Goal: Task Accomplishment & Management: Manage account settings

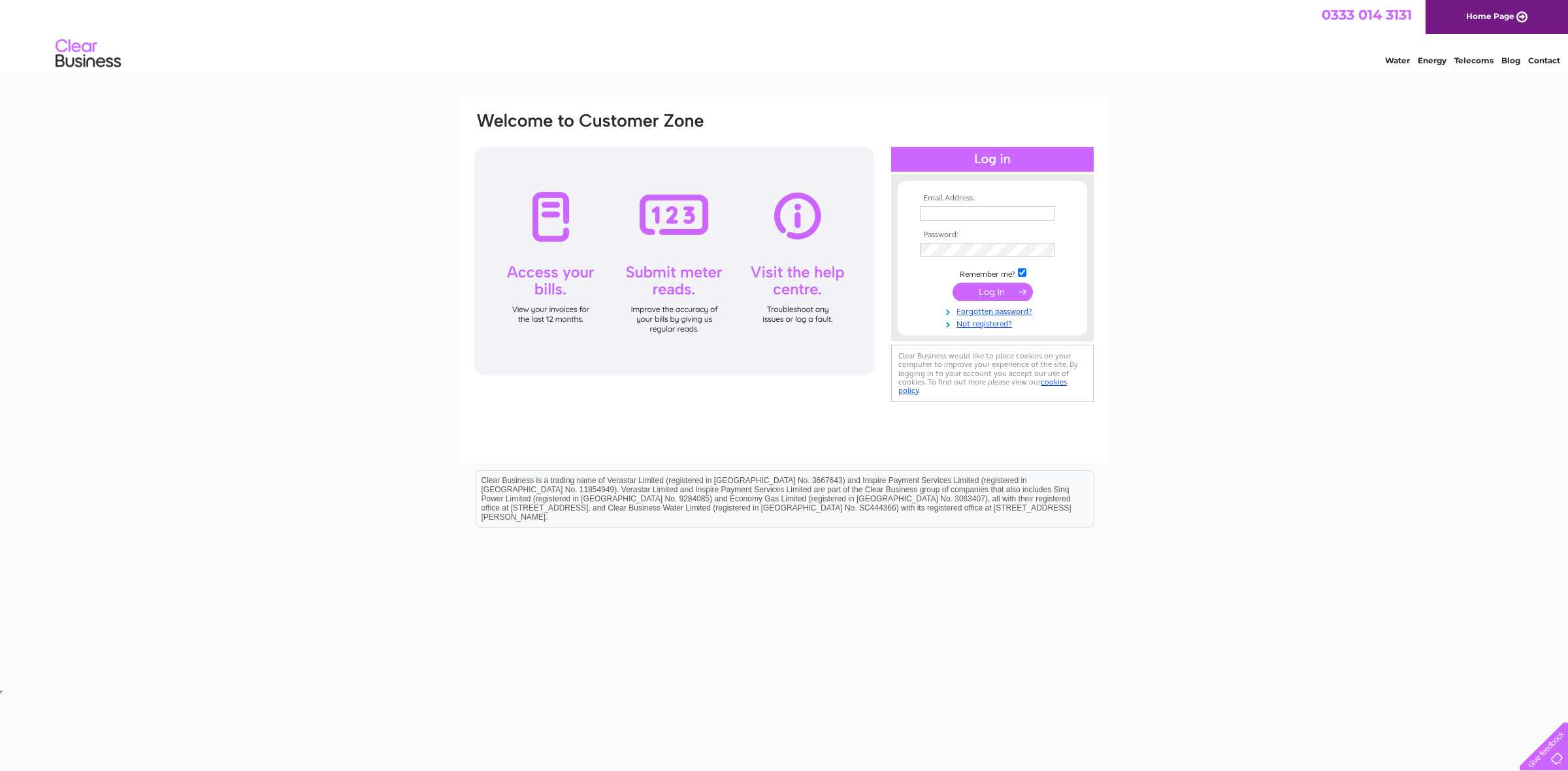
click at [952, 214] on input "text" at bounding box center [986, 213] width 134 height 14
type input "[EMAIL_ADDRESS][DOMAIN_NAME]"
click at [1007, 308] on link "Forgotten password?" at bounding box center [994, 310] width 148 height 12
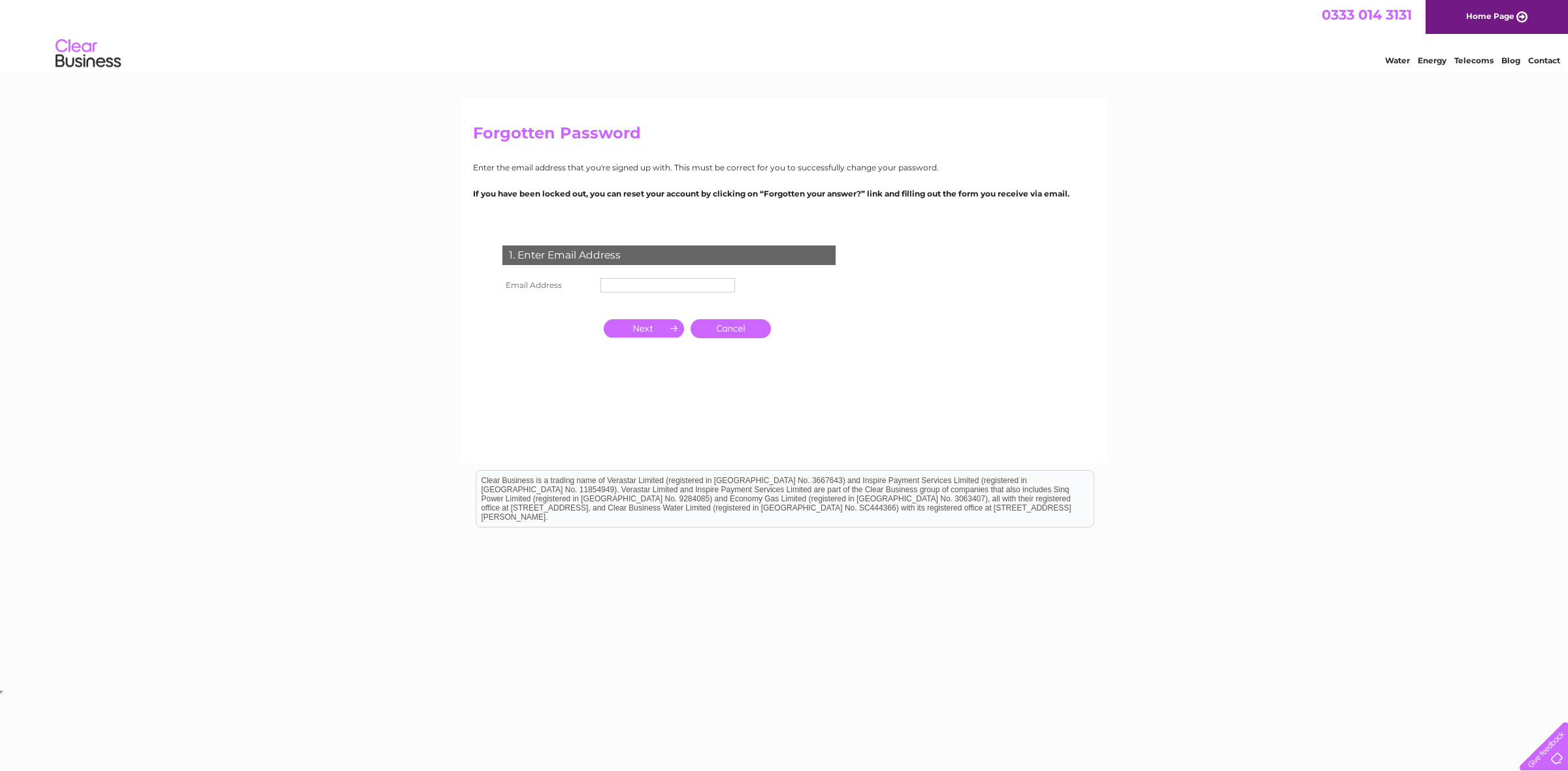
click at [677, 282] on input "text" at bounding box center [667, 285] width 134 height 14
type input "[EMAIL_ADDRESS][DOMAIN_NAME]"
click at [666, 332] on input "button" at bounding box center [644, 327] width 81 height 18
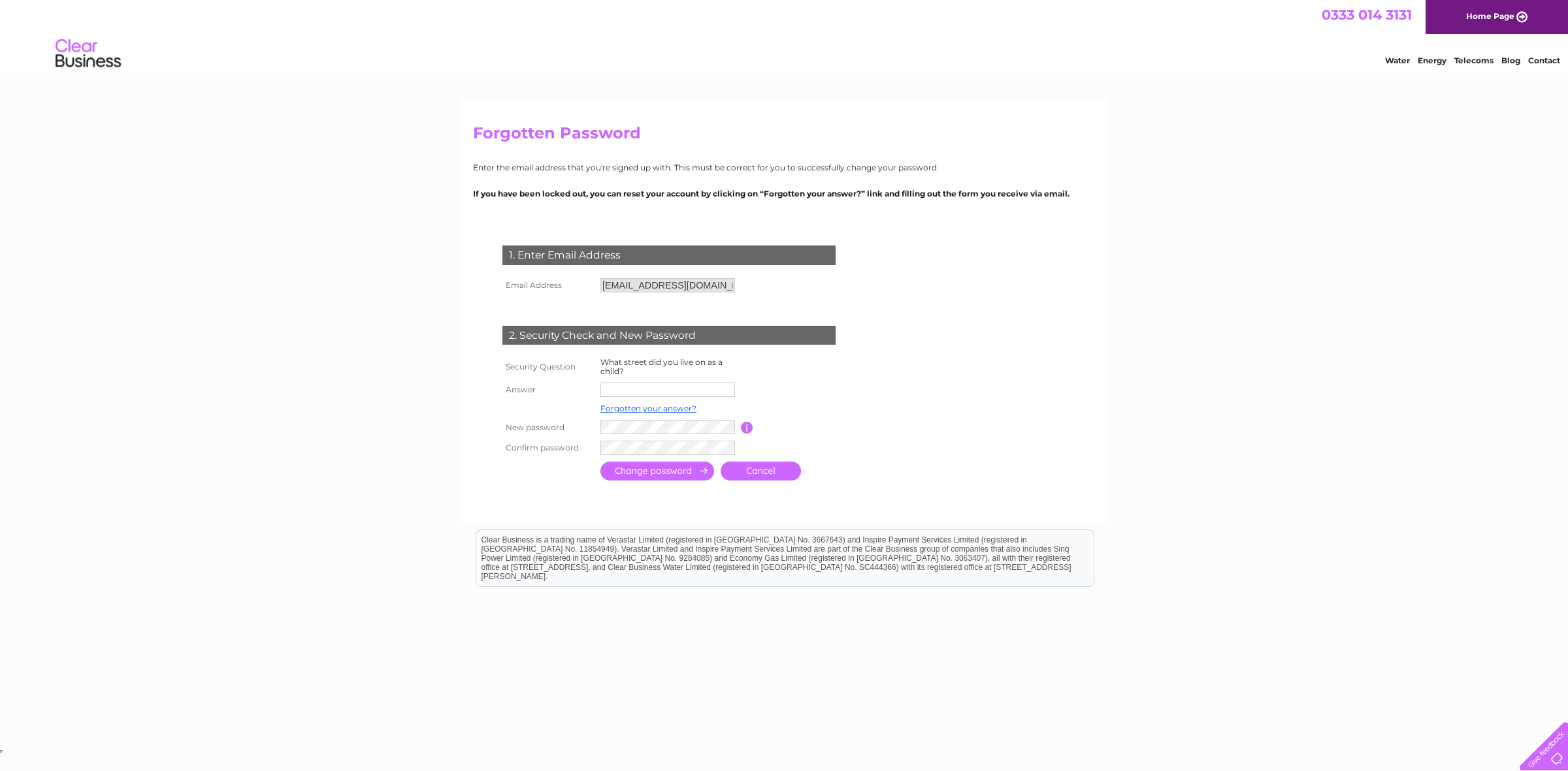
click at [660, 393] on input "text" at bounding box center [667, 389] width 134 height 14
click at [665, 406] on link "Forgotten your answer?" at bounding box center [648, 410] width 96 height 9
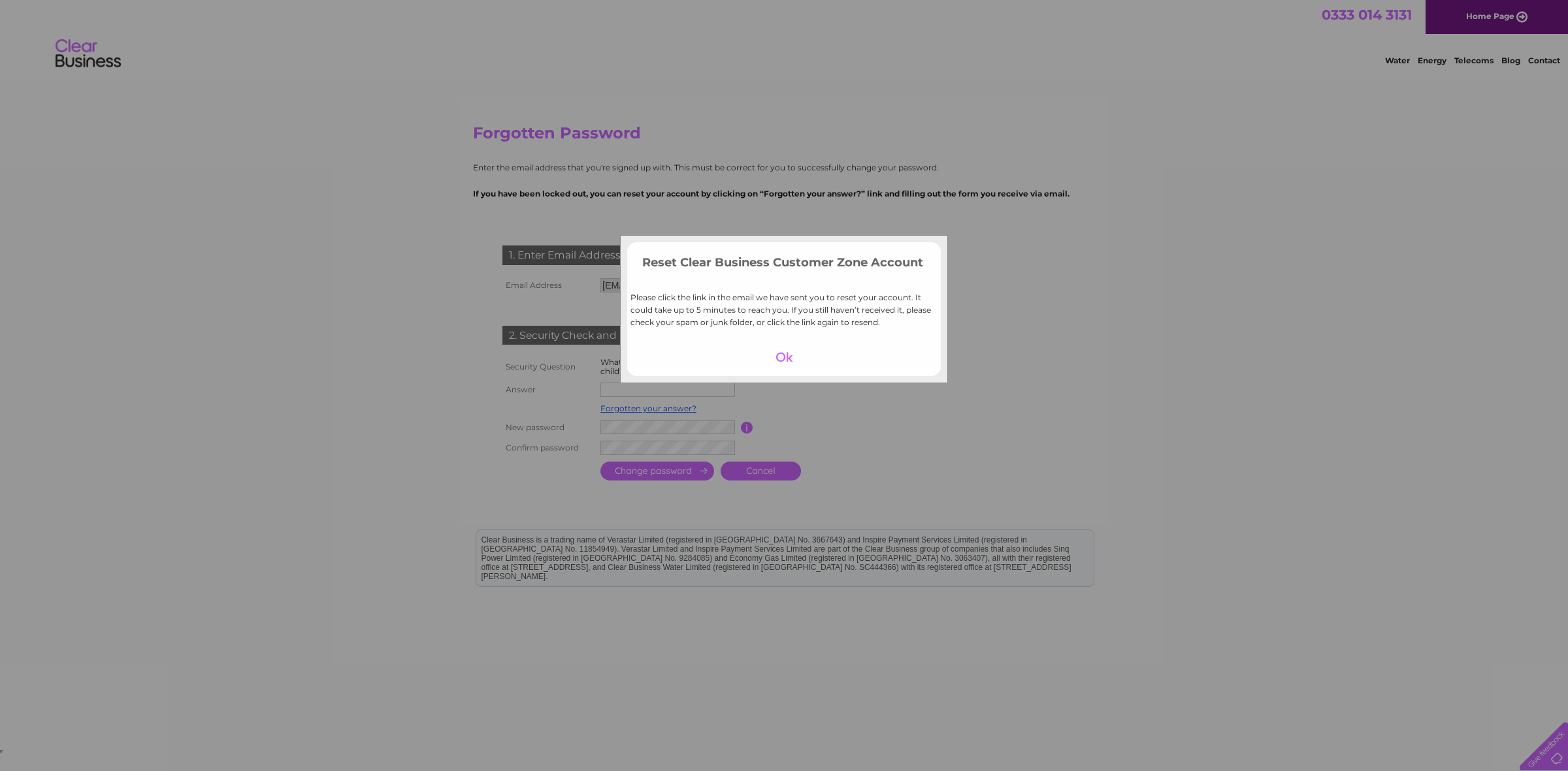
click at [786, 360] on div at bounding box center [784, 356] width 81 height 18
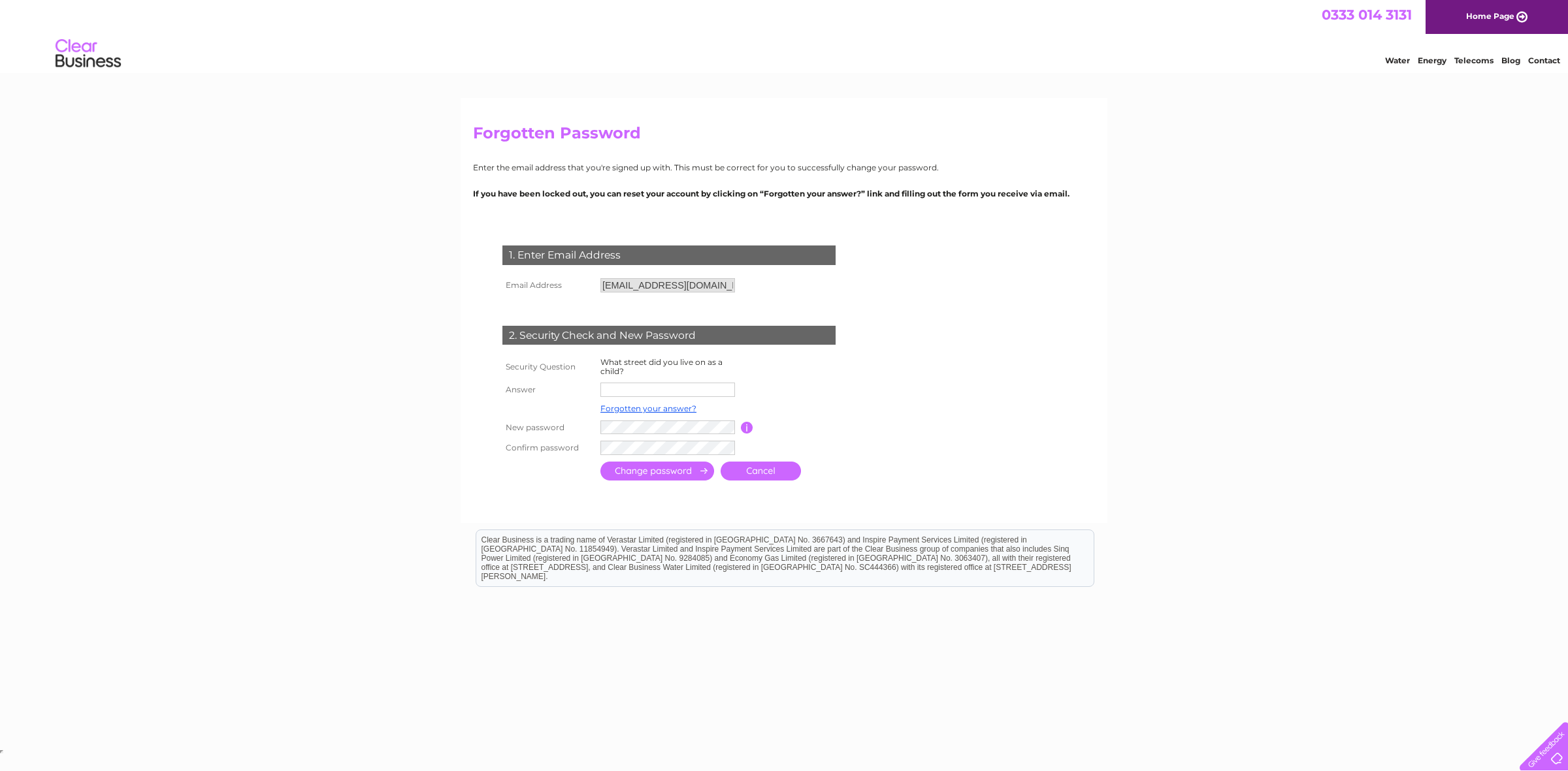
click at [913, 405] on form "1. Enter Email Address Email Address charismablinds@hotmail.co.uk Cancel Answer" at bounding box center [784, 365] width 622 height 291
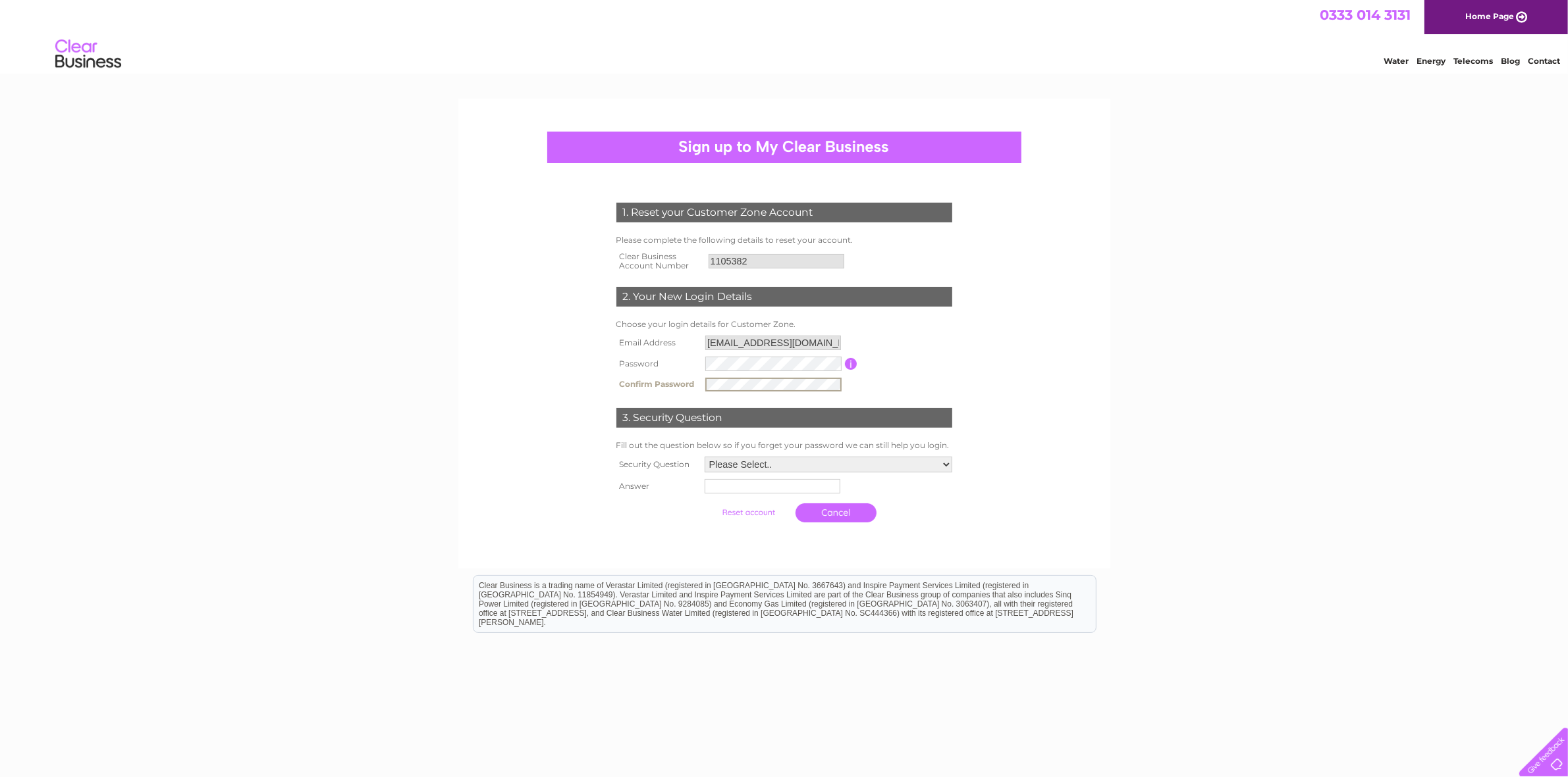
click at [781, 458] on select "Please Select.. In what town or city was your first job? In what town or city d…" at bounding box center [828, 464] width 248 height 16
select select "5"
click at [704, 458] on select "Please Select.. In what town or city was your first job? In what town or city d…" at bounding box center [828, 465] width 249 height 17
click at [744, 489] on input "text" at bounding box center [773, 487] width 137 height 16
type input "Sabre"
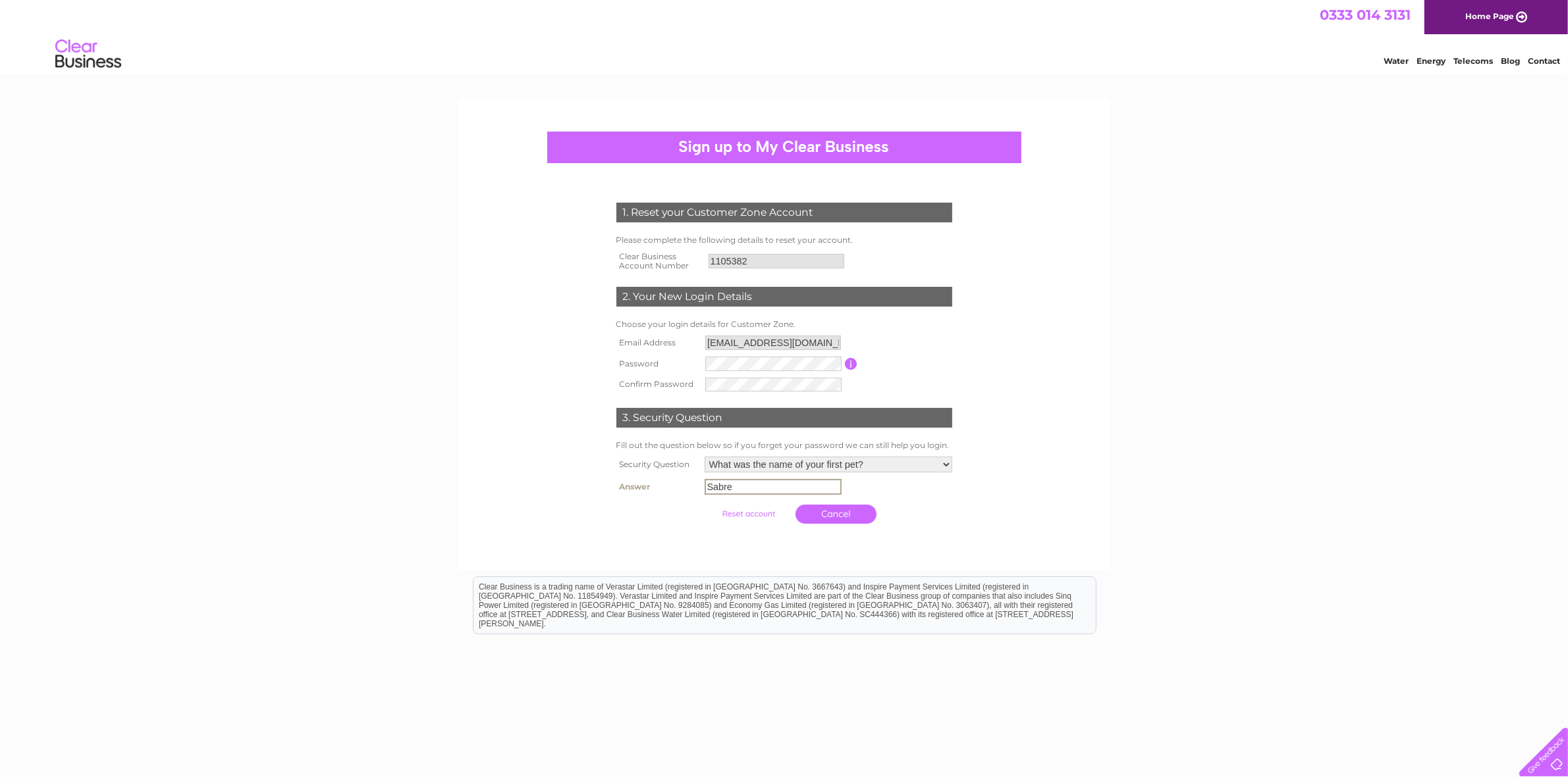
click at [760, 509] on input "submit" at bounding box center [749, 513] width 81 height 18
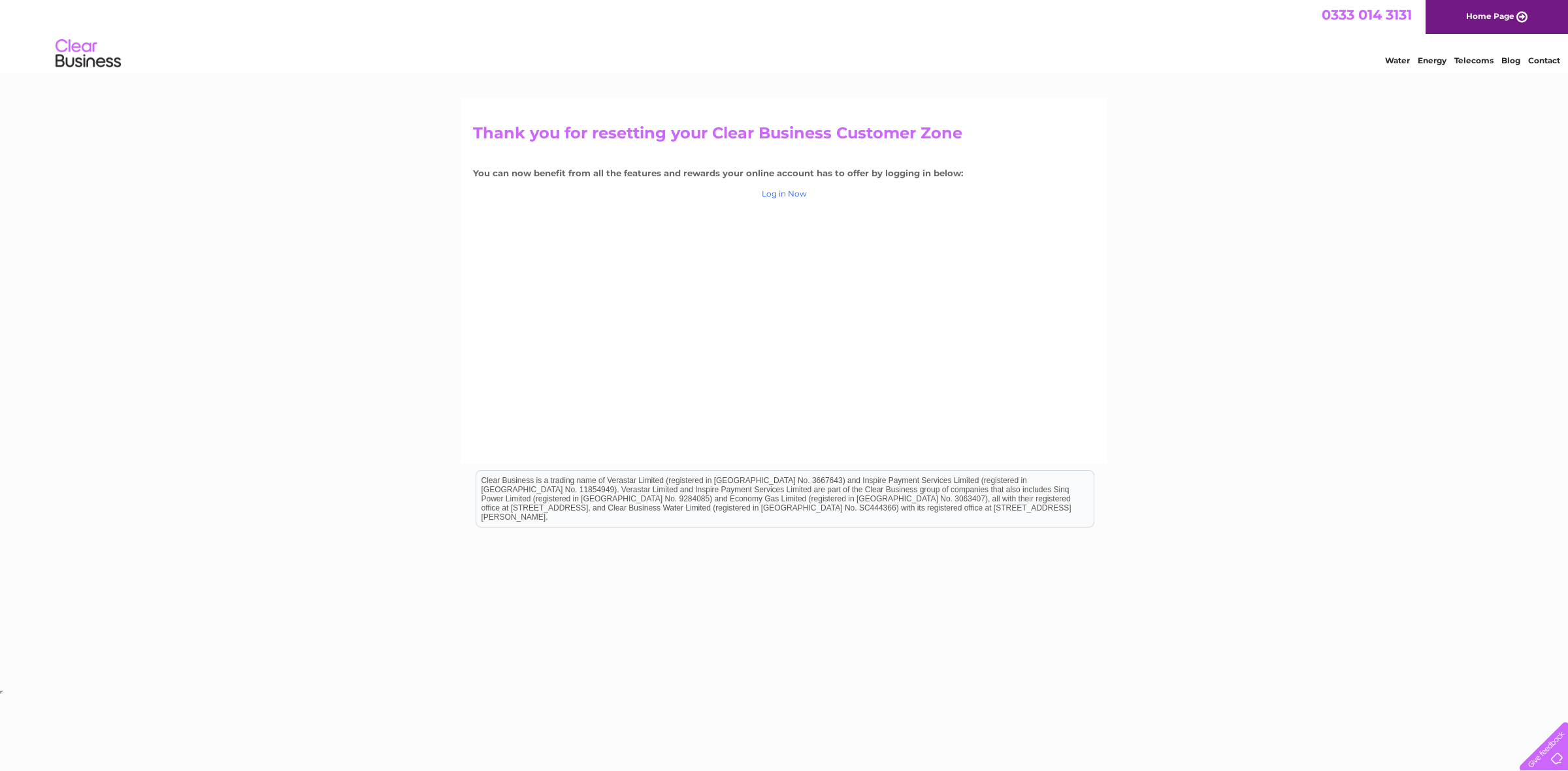
click at [794, 190] on link "Log in Now" at bounding box center [784, 193] width 45 height 9
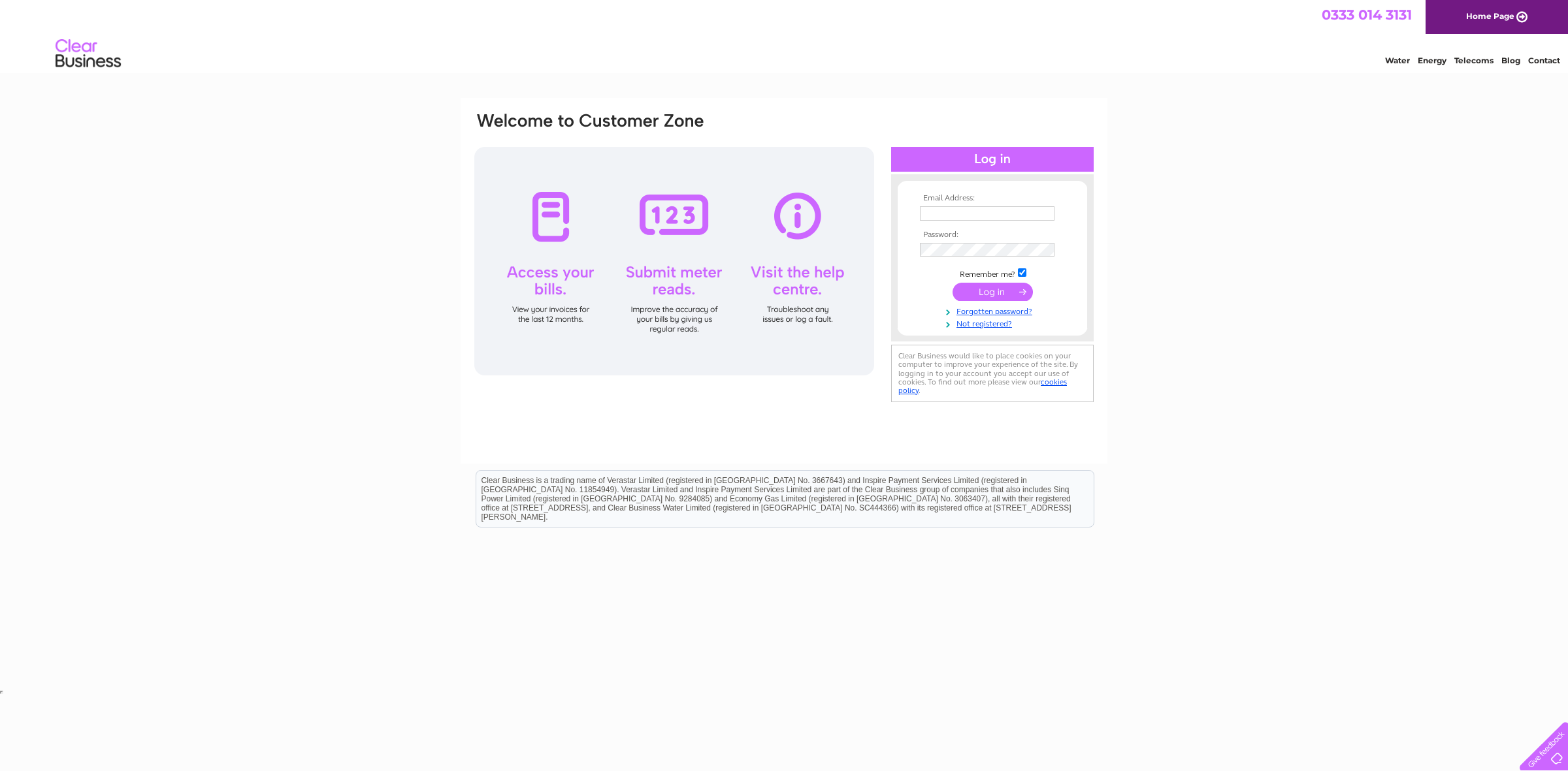
type input "[EMAIL_ADDRESS][DOMAIN_NAME]"
click at [1001, 289] on input "submit" at bounding box center [993, 291] width 81 height 18
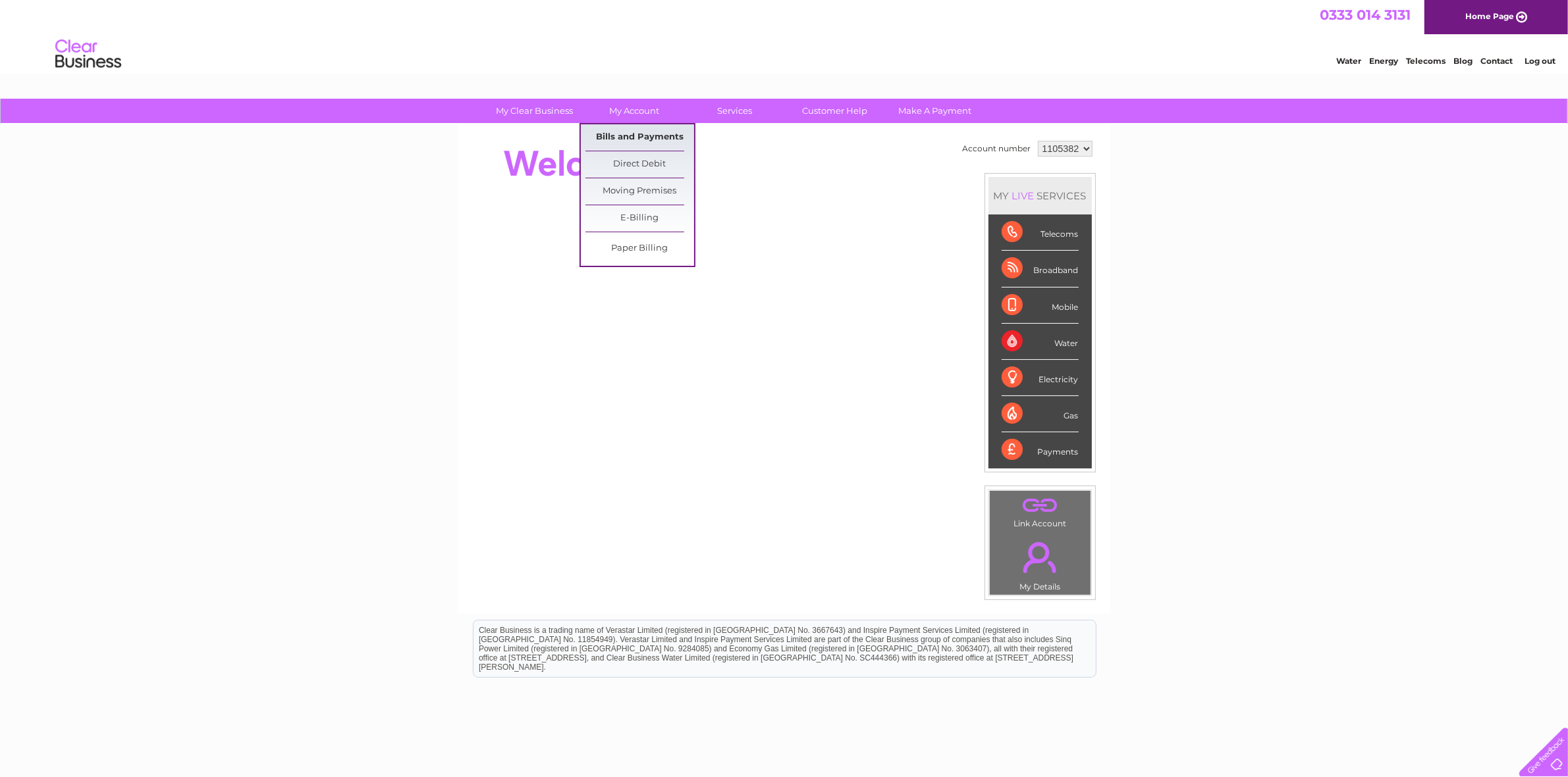
click at [647, 133] on link "Bills and Payments" at bounding box center [639, 138] width 109 height 26
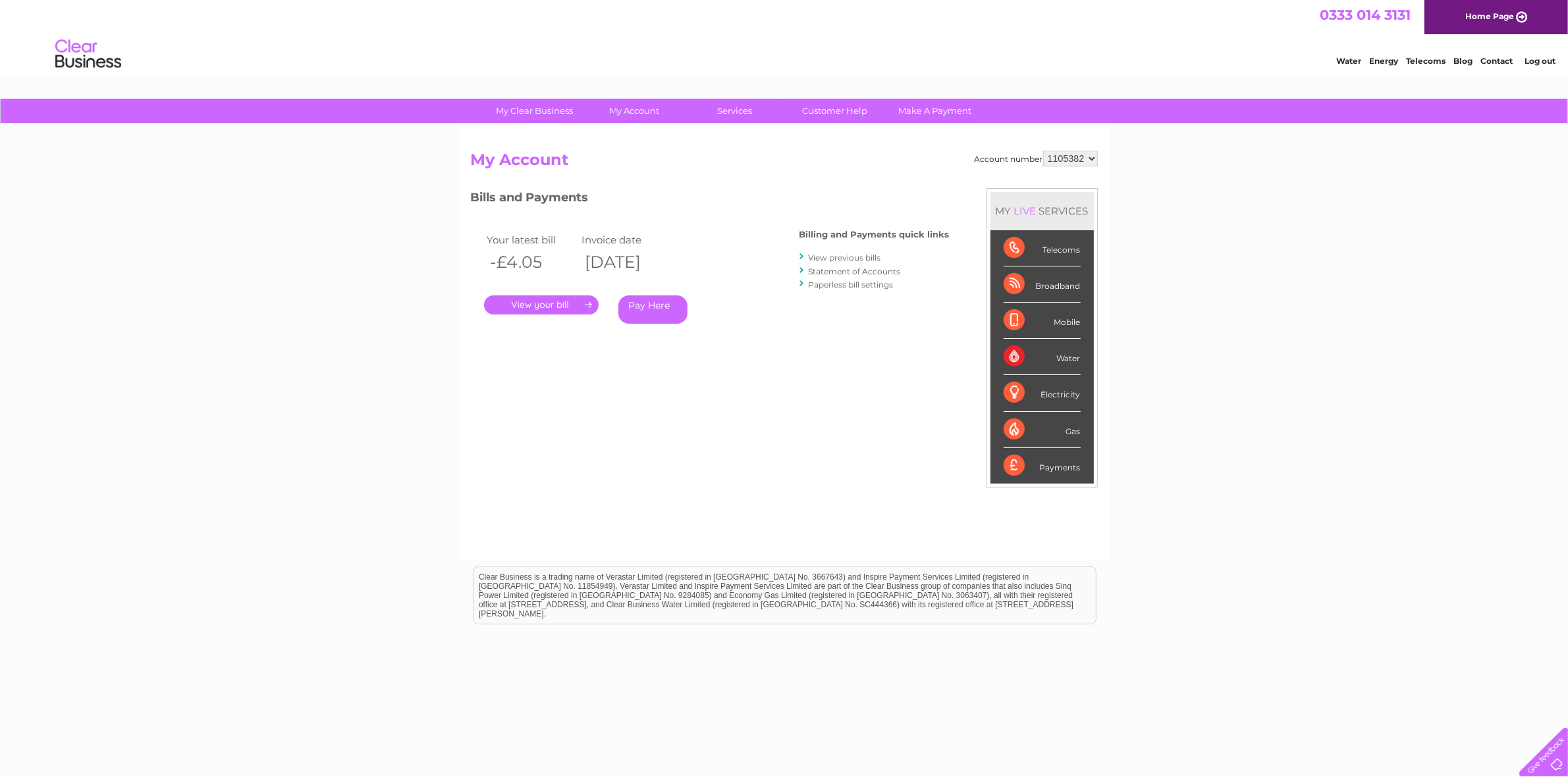
click at [1085, 159] on select "1105382" at bounding box center [1071, 158] width 55 height 16
click at [1171, 216] on div "My Clear Business Login Details My Details My Preferences Link Account My Accou…" at bounding box center [784, 441] width 1568 height 686
click at [828, 254] on link "View previous bills" at bounding box center [845, 257] width 73 height 9
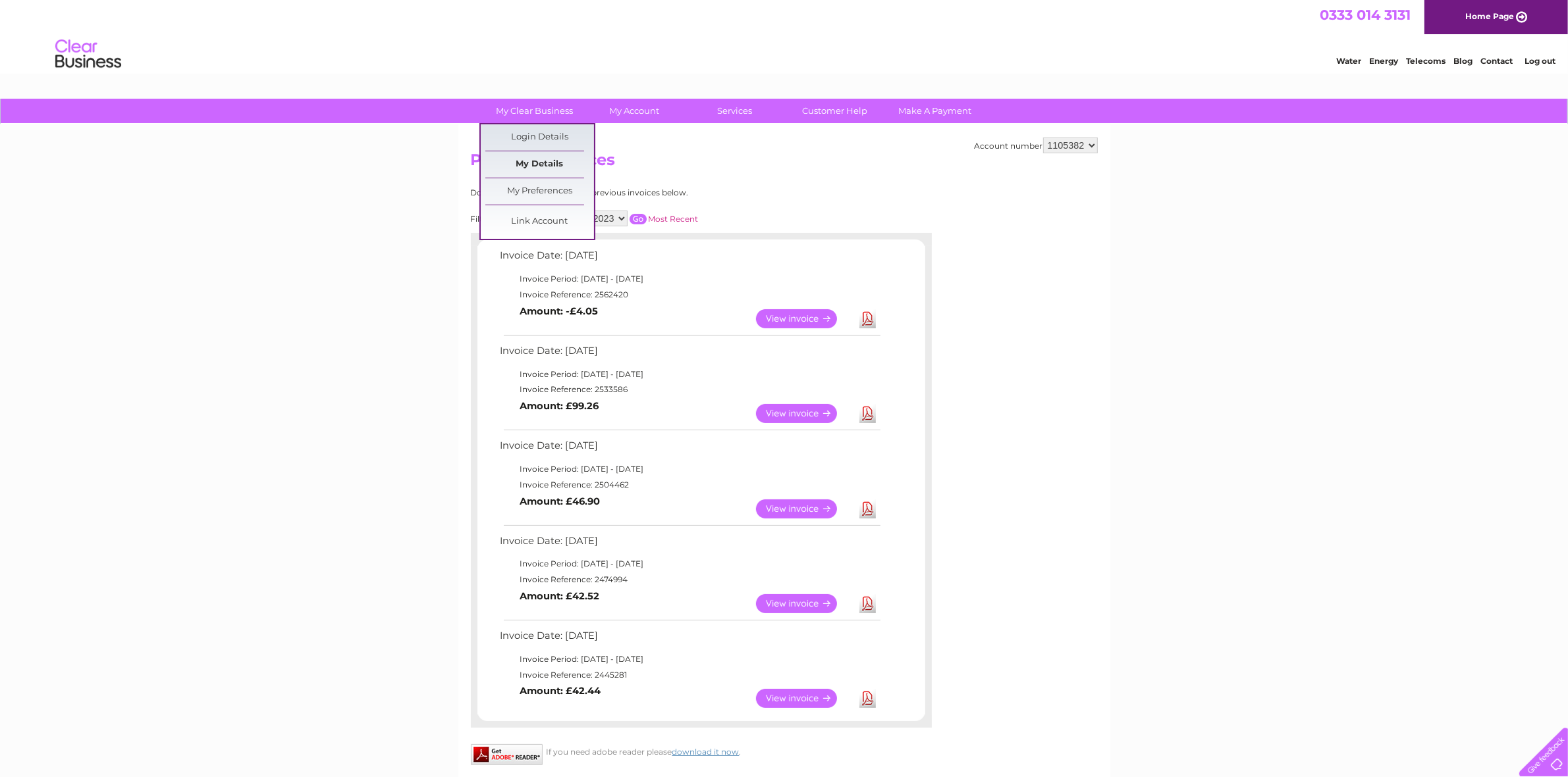
click at [549, 163] on link "My Details" at bounding box center [539, 164] width 109 height 26
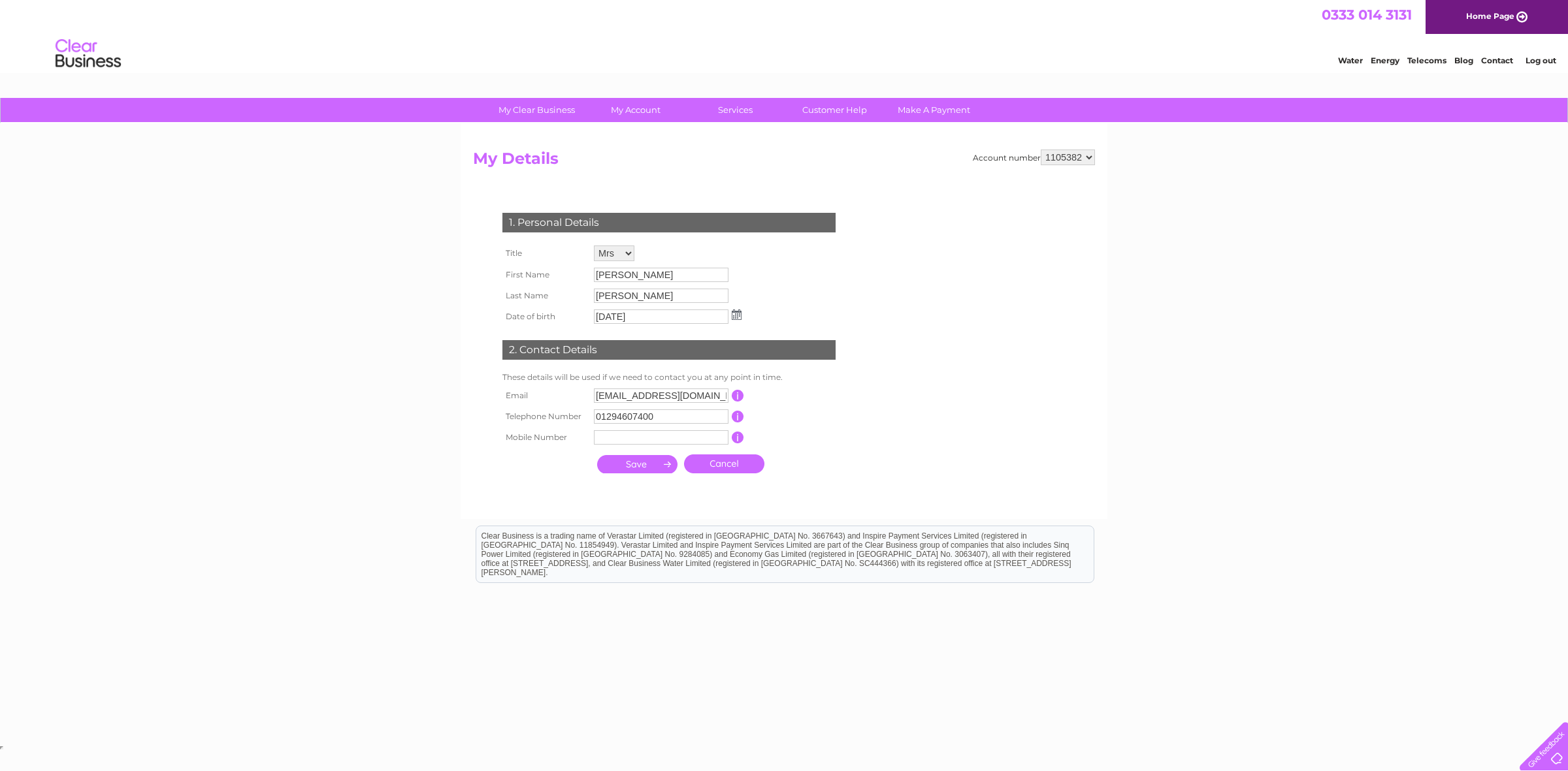
click at [630, 256] on select "Mr Mrs Ms Miss Dr Rev Prof Other" at bounding box center [614, 253] width 40 height 16
select select "Mr"
click at [594, 246] on select "Mr Mrs Ms Miss Dr Rev Prof Other" at bounding box center [615, 254] width 42 height 17
drag, startPoint x: 635, startPoint y: 275, endPoint x: 513, endPoint y: 265, distance: 122.4
click at [558, 274] on tr "First Name Ellen" at bounding box center [622, 276] width 246 height 23
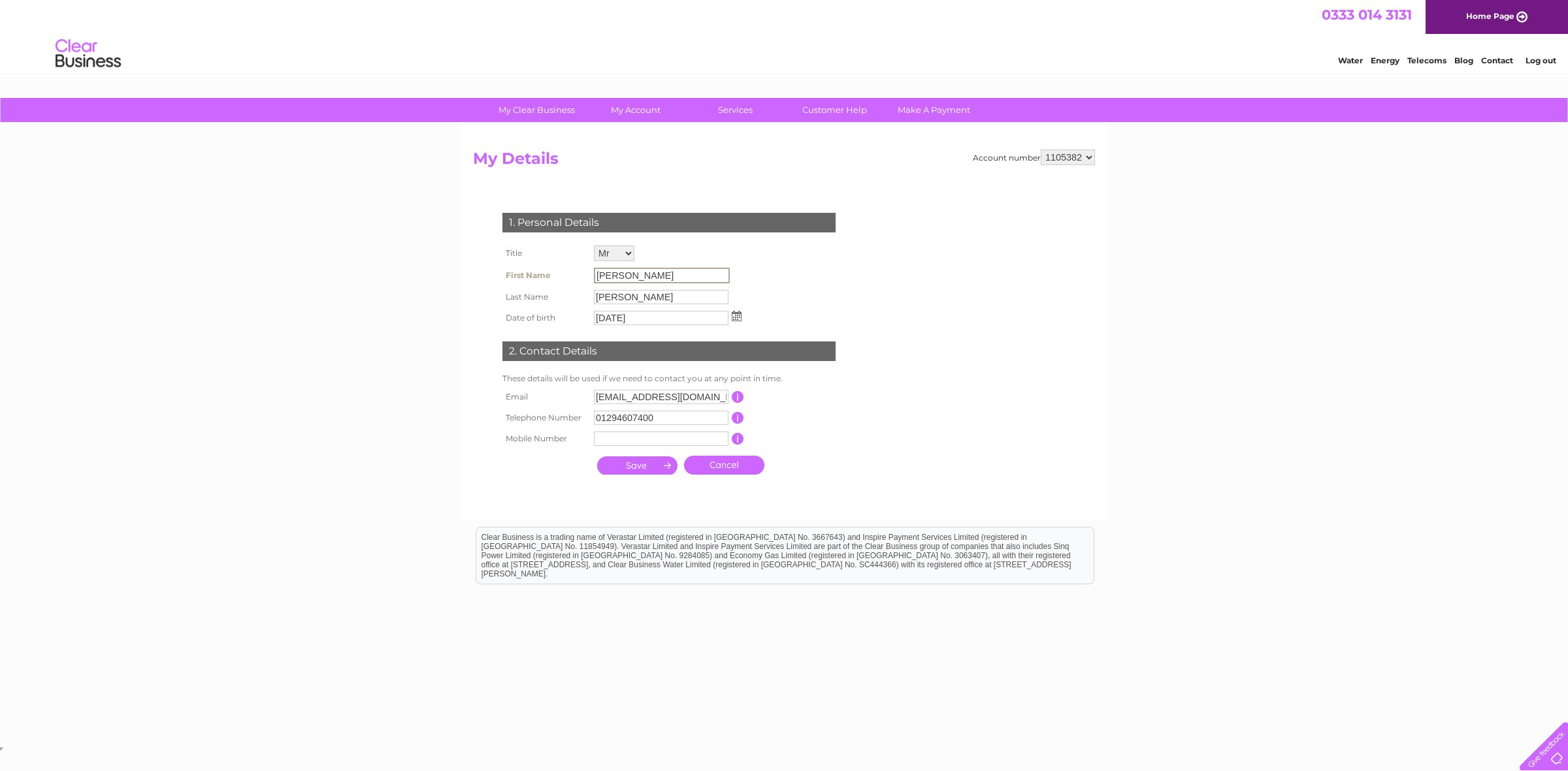
click at [627, 267] on input "Ellen" at bounding box center [662, 275] width 136 height 16
click at [642, 274] on input "Ellen" at bounding box center [662, 275] width 136 height 16
click at [631, 291] on input "Munro" at bounding box center [661, 296] width 134 height 14
click at [625, 278] on input "Ellen" at bounding box center [661, 274] width 134 height 14
click at [625, 275] on input "Ellen" at bounding box center [662, 275] width 136 height 16
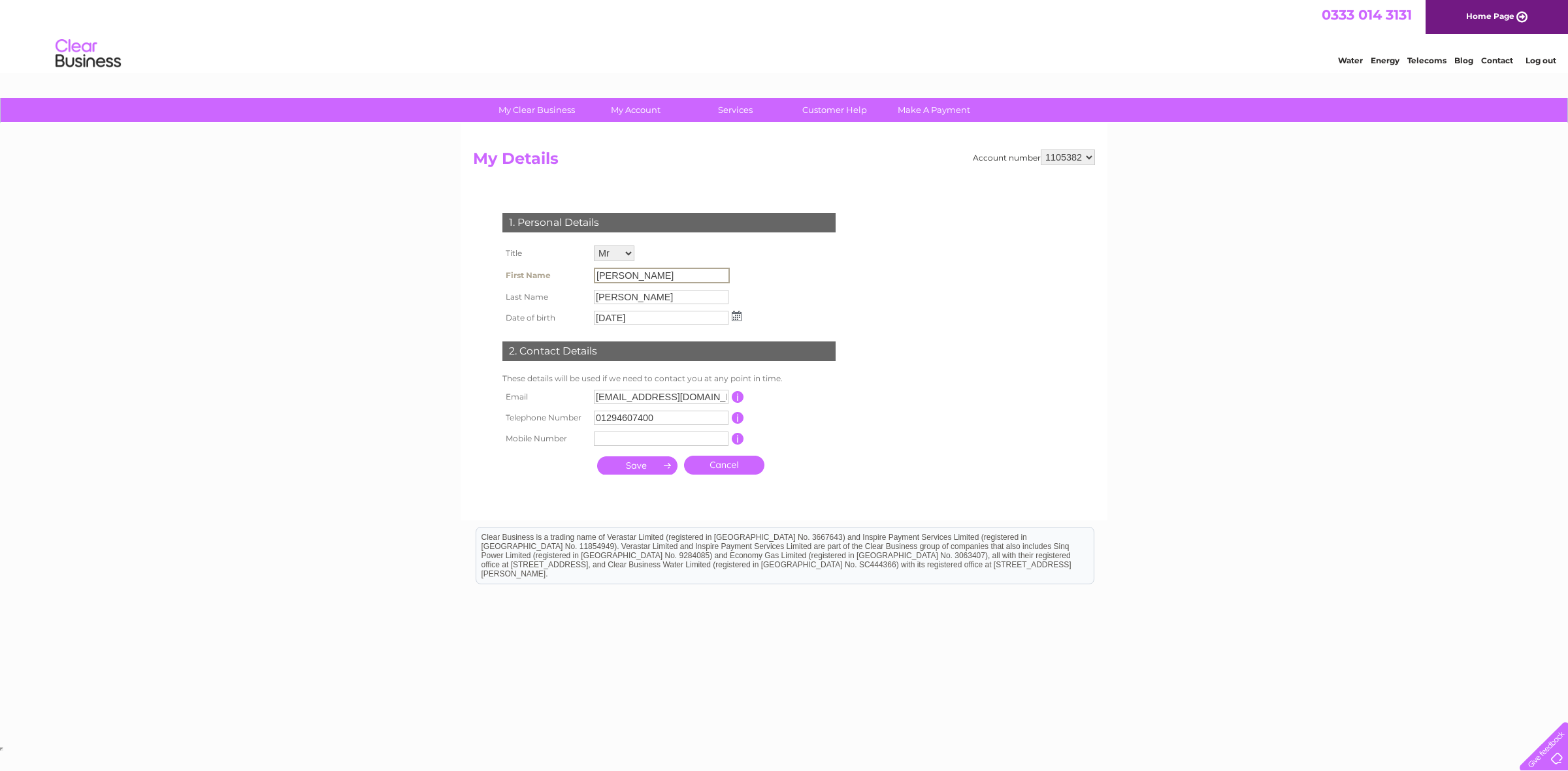
click at [625, 275] on input "Ellen" at bounding box center [662, 275] width 136 height 16
click at [644, 292] on input "Munro" at bounding box center [661, 296] width 134 height 14
click at [654, 313] on input "12/12/1979" at bounding box center [661, 317] width 134 height 14
click at [527, 219] on link "Link Account" at bounding box center [541, 220] width 108 height 26
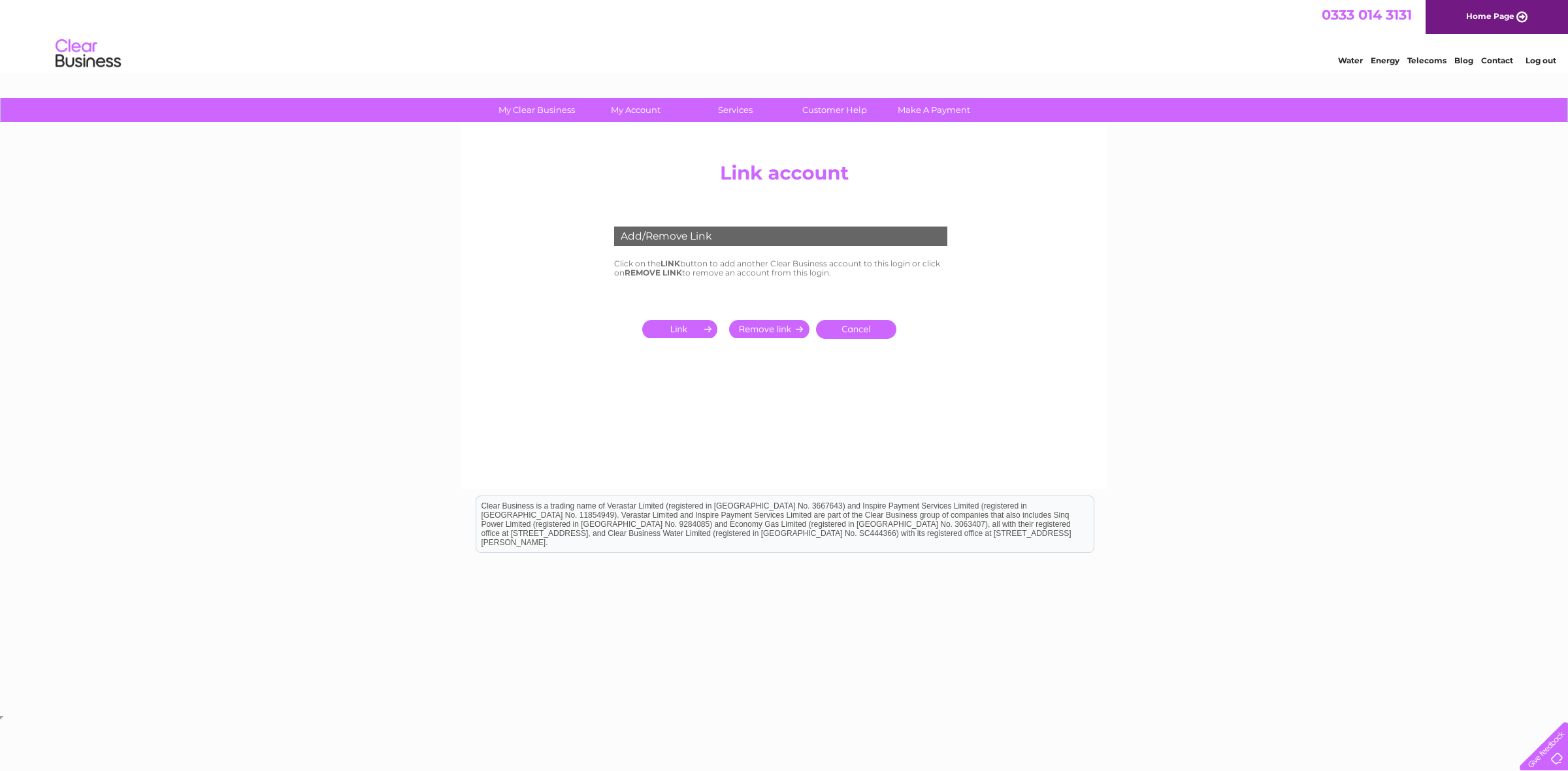
click at [745, 232] on div "Add/Remove Link" at bounding box center [781, 236] width 333 height 20
click at [685, 326] on input "submit" at bounding box center [682, 328] width 81 height 18
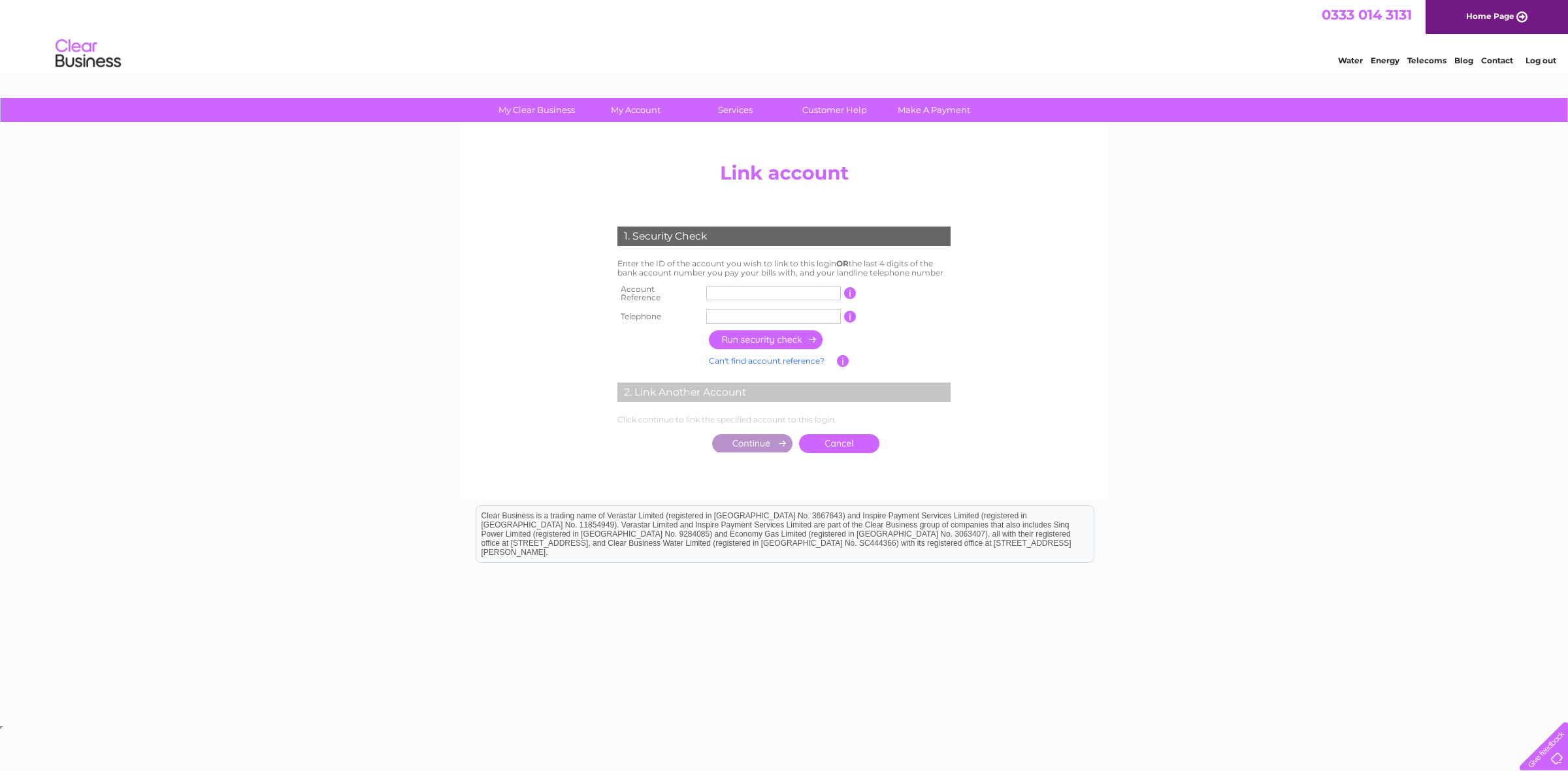
click at [762, 289] on input "text" at bounding box center [773, 293] width 134 height 14
click at [768, 293] on input "text" at bounding box center [773, 293] width 134 height 14
click at [741, 288] on input "text" at bounding box center [773, 293] width 134 height 14
click at [849, 292] on input "button" at bounding box center [850, 293] width 12 height 12
click at [756, 289] on input "text" at bounding box center [773, 293] width 134 height 14
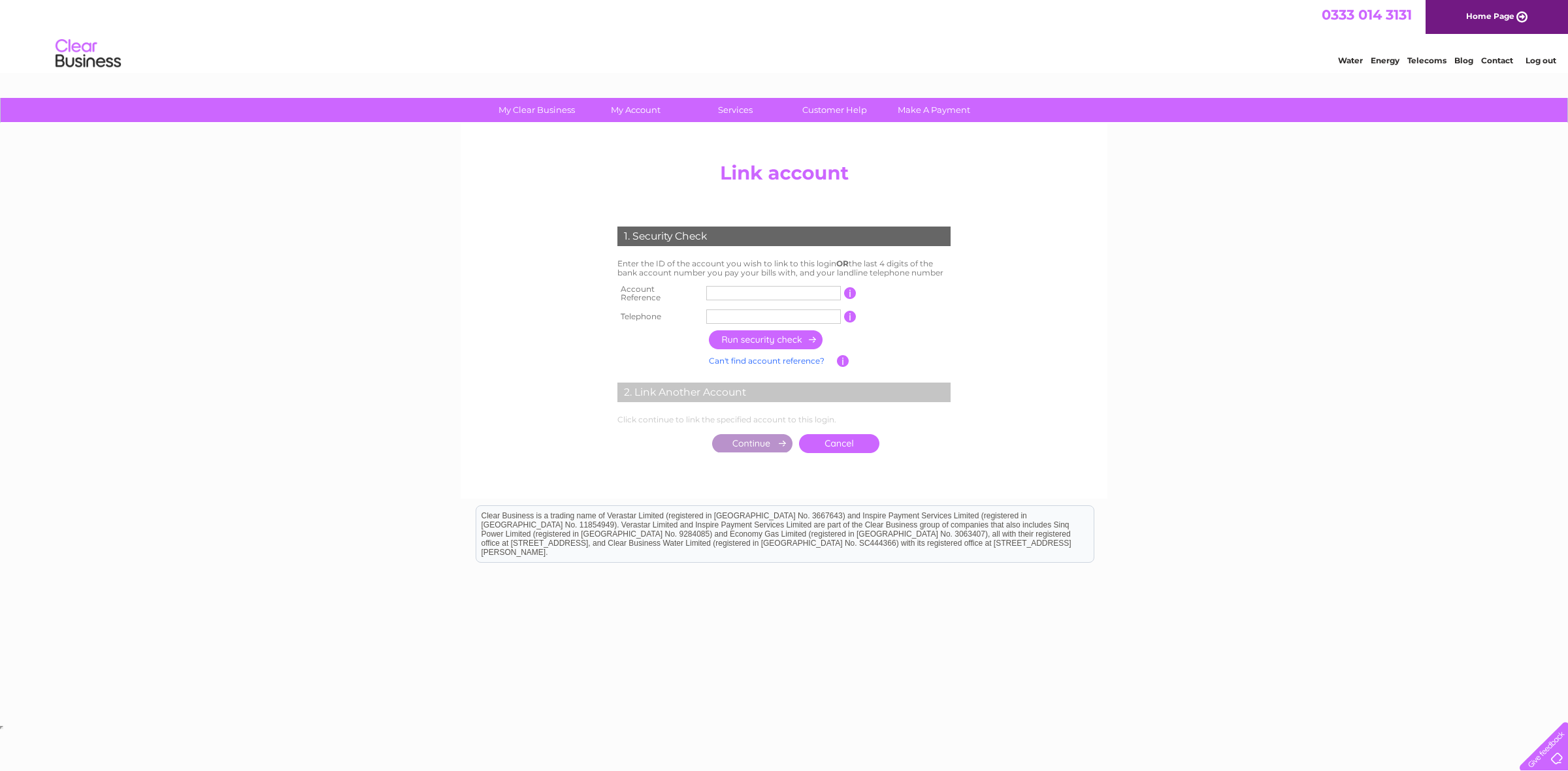
click at [754, 288] on input "text" at bounding box center [773, 293] width 134 height 14
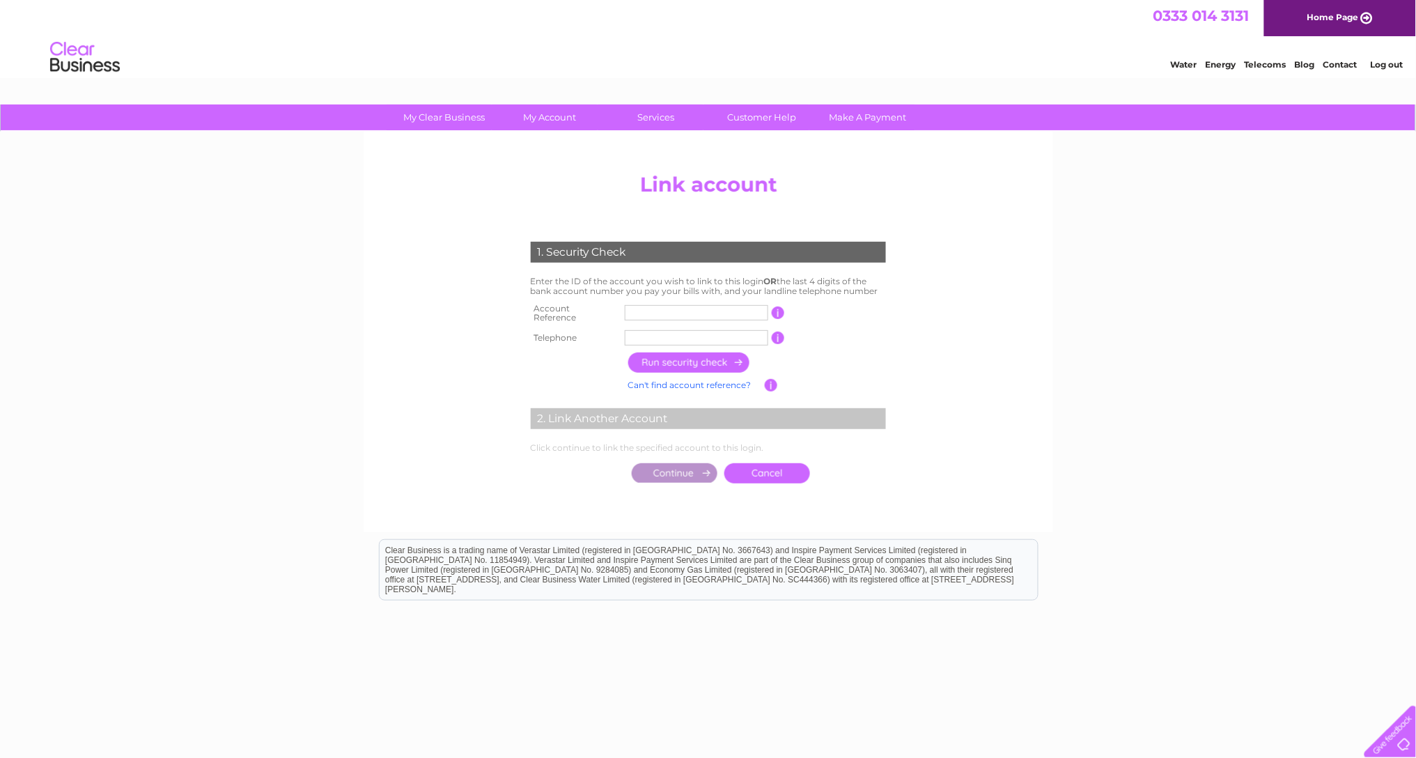
click at [697, 311] on input "text" at bounding box center [696, 312] width 143 height 15
click at [710, 308] on input "10001019" at bounding box center [696, 312] width 143 height 15
type input "1"
click at [684, 311] on input "text" at bounding box center [696, 312] width 143 height 15
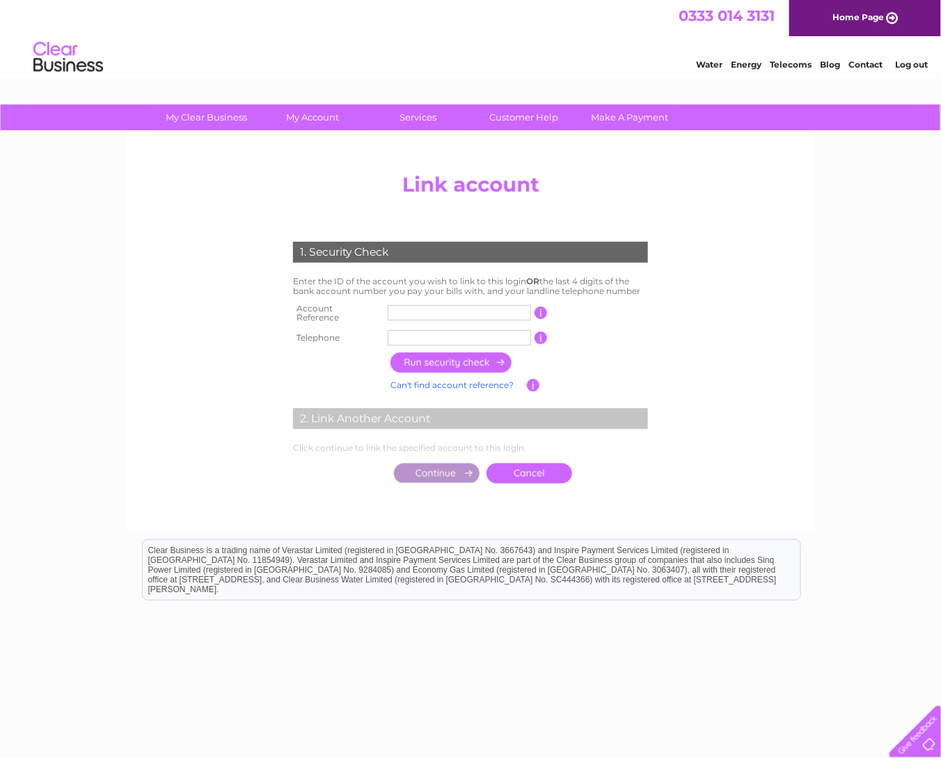
click at [422, 308] on input "text" at bounding box center [459, 312] width 143 height 15
type input "30272336"
click at [443, 353] on input "button" at bounding box center [452, 362] width 123 height 20
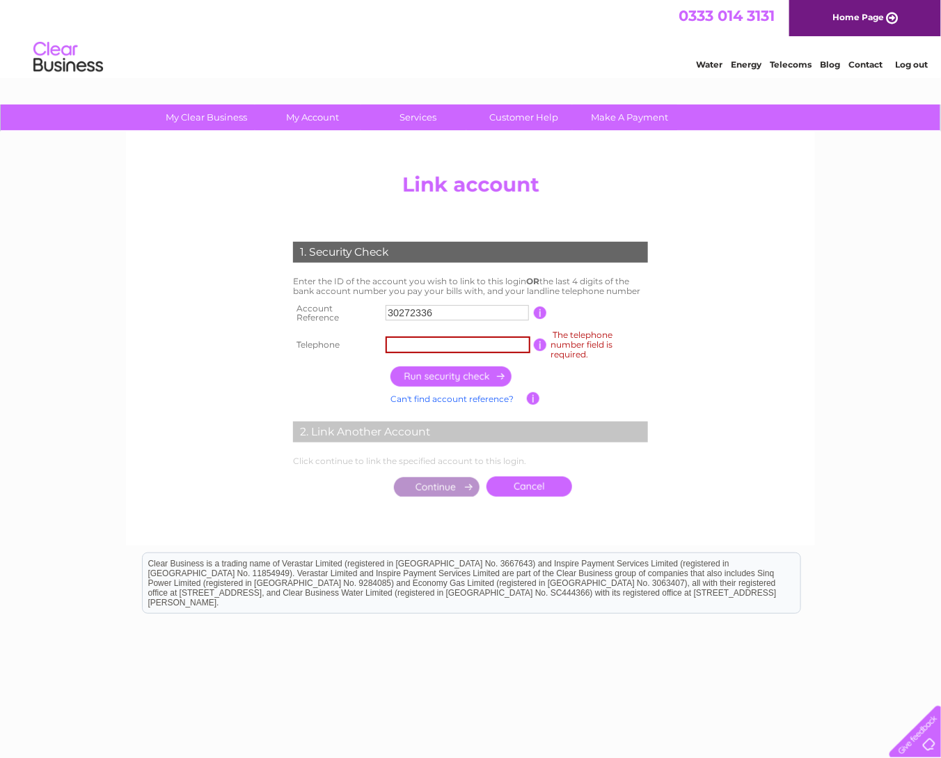
click at [457, 338] on input "text" at bounding box center [458, 344] width 145 height 17
click at [453, 373] on input "button" at bounding box center [452, 376] width 123 height 20
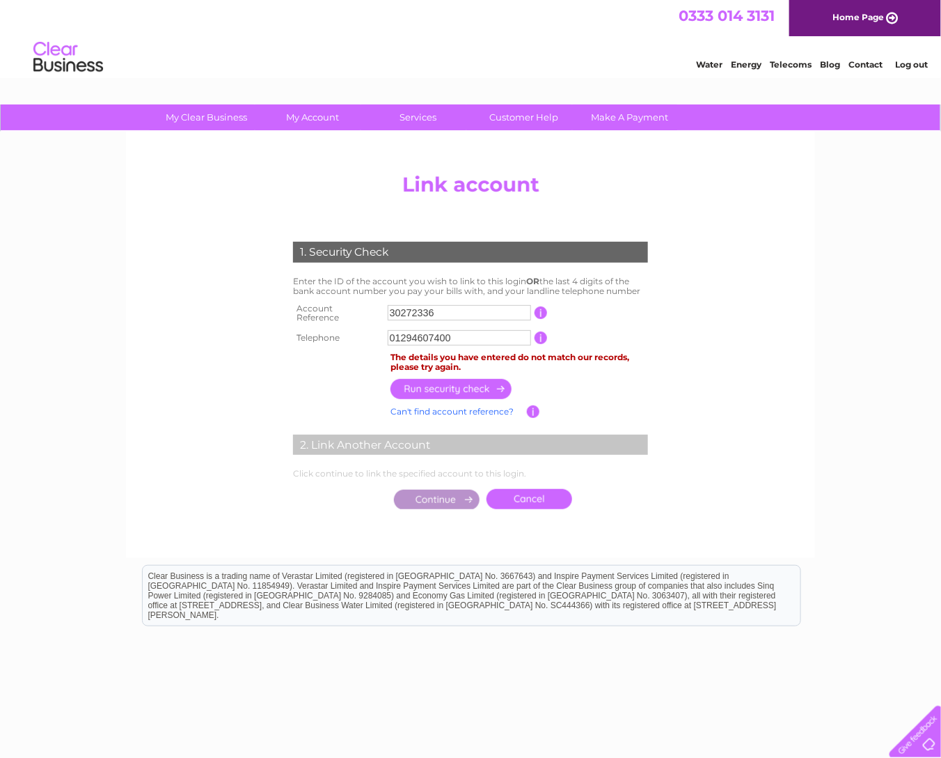
click at [477, 330] on input "01294607400" at bounding box center [459, 337] width 143 height 15
type input "01294607200"
click at [455, 382] on input "button" at bounding box center [452, 389] width 123 height 20
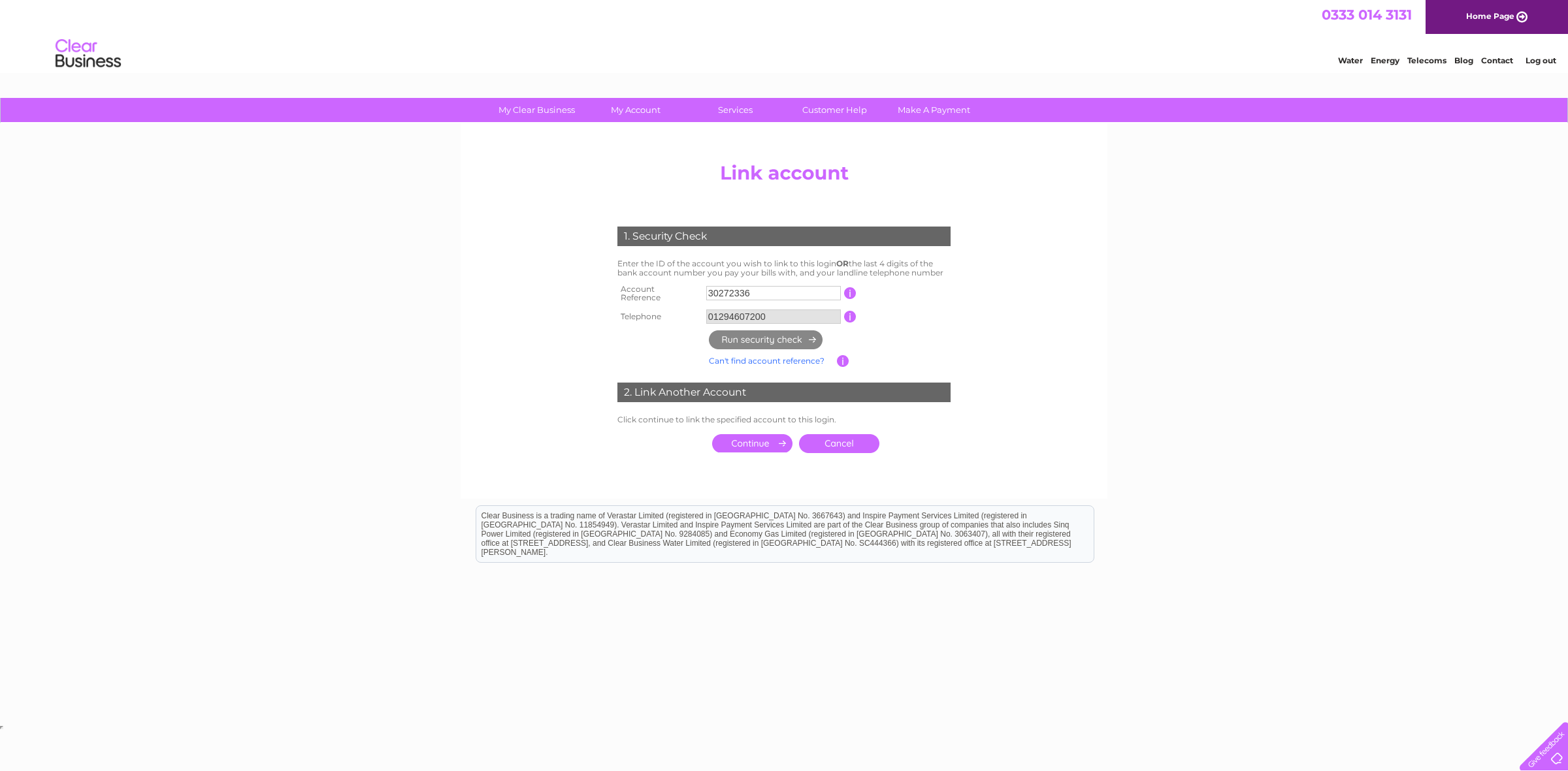
click at [765, 436] on input "submit" at bounding box center [753, 443] width 81 height 18
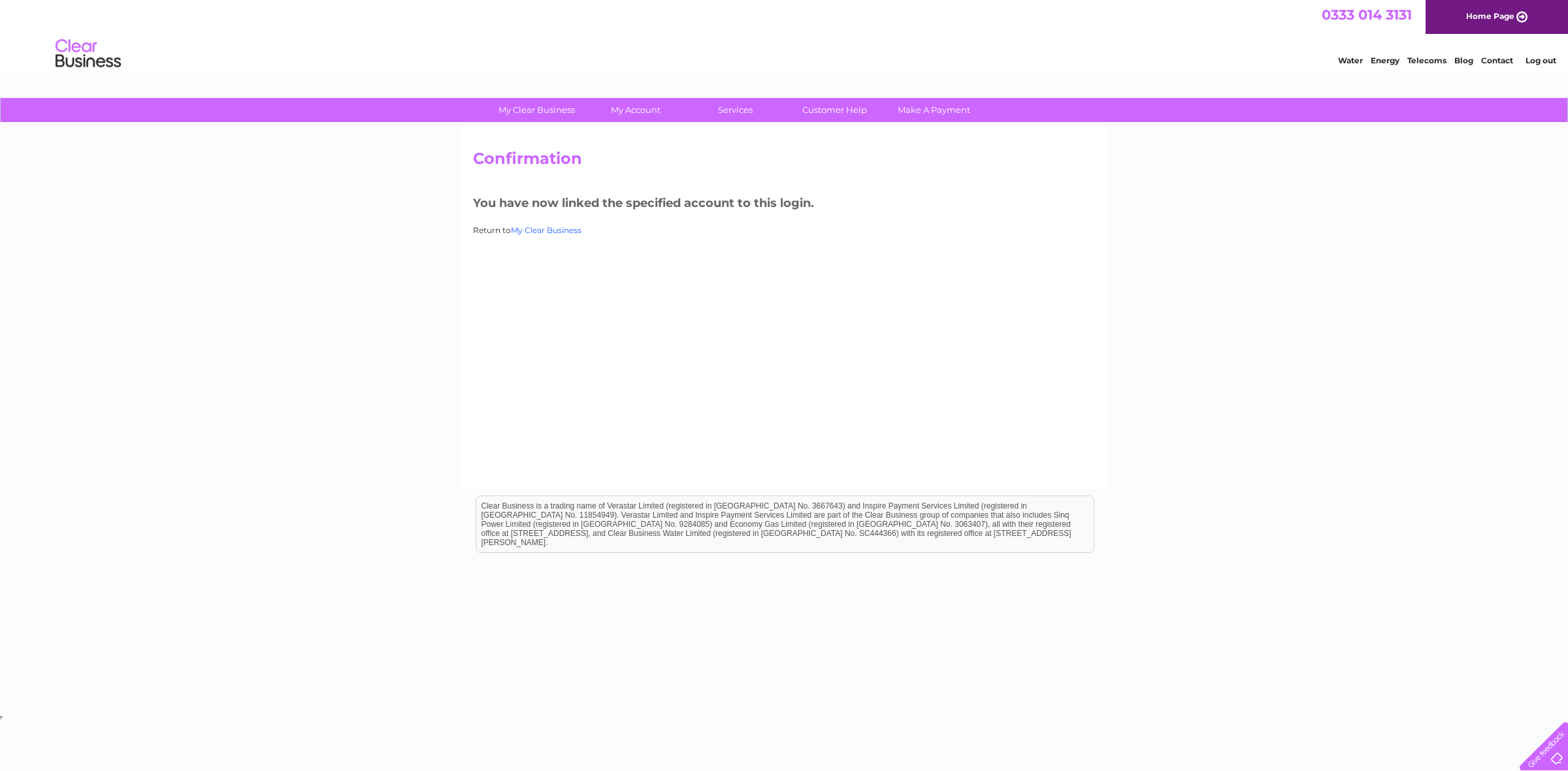
click at [560, 231] on link "My Clear Business" at bounding box center [545, 230] width 70 height 9
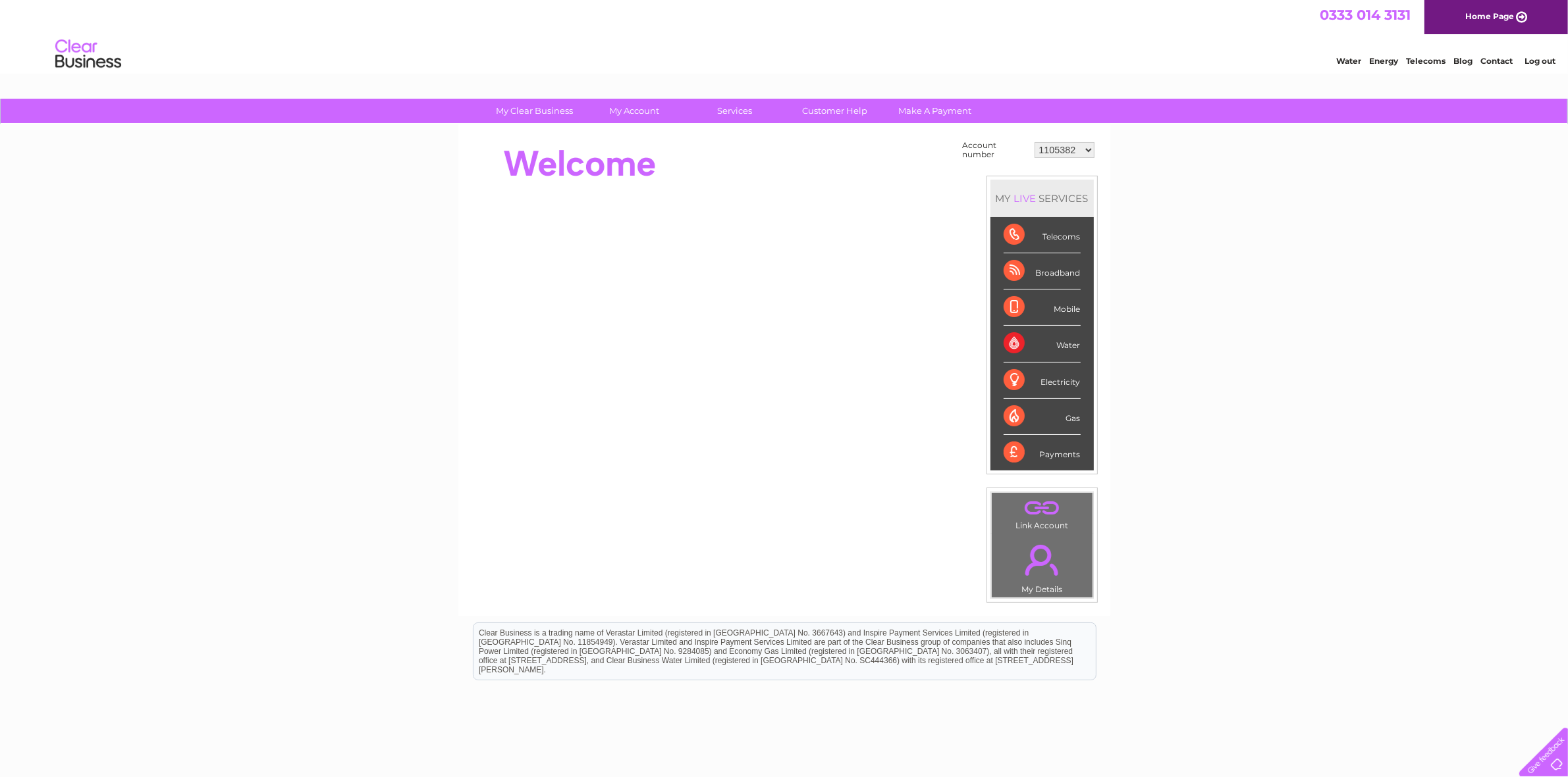
click at [1081, 149] on select "1105382 30272336" at bounding box center [1064, 149] width 60 height 16
select select "30272336"
click at [1035, 142] on select "1105382 30272336" at bounding box center [1064, 149] width 60 height 16
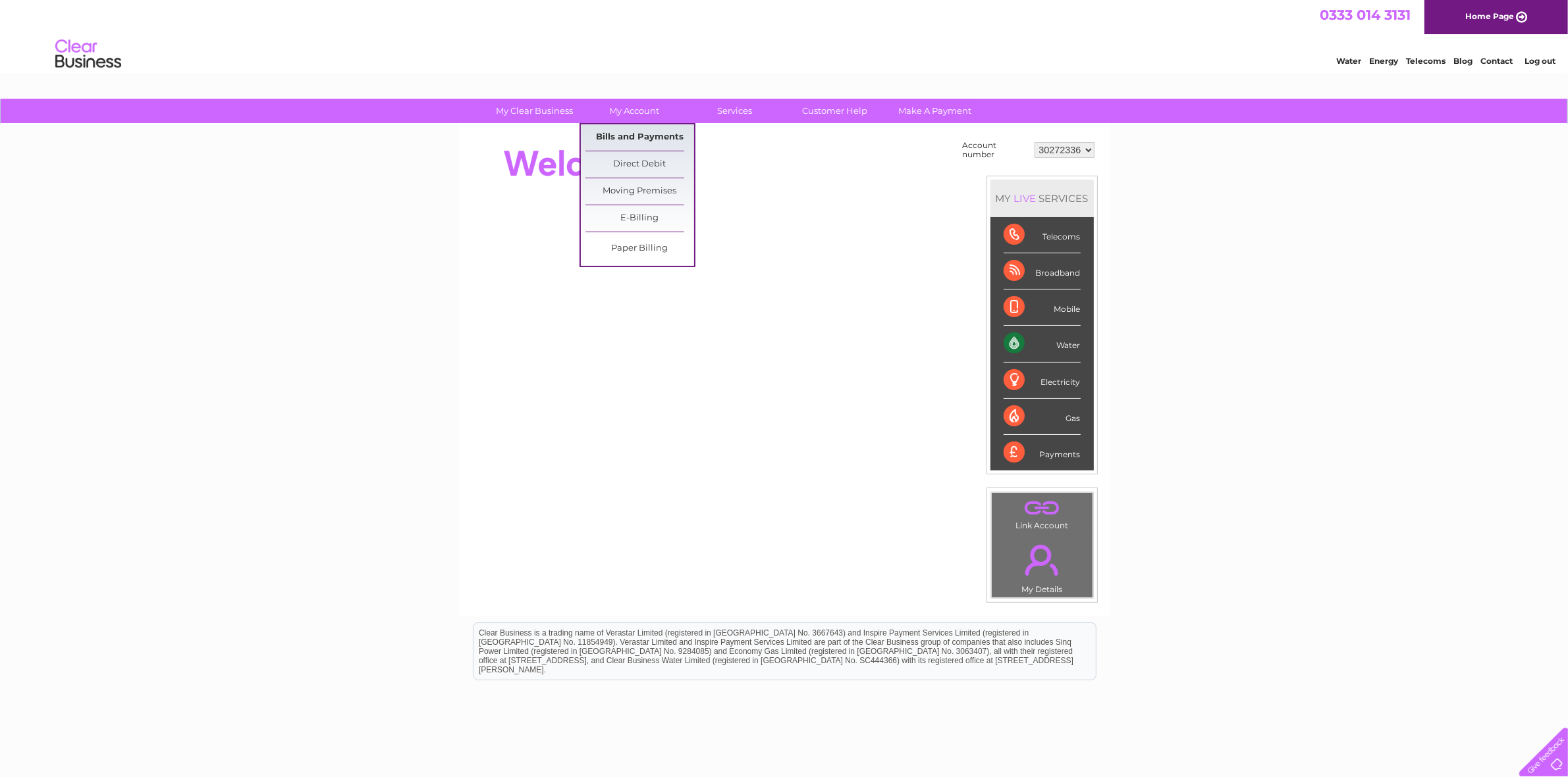
click at [637, 130] on link "Bills and Payments" at bounding box center [639, 138] width 109 height 26
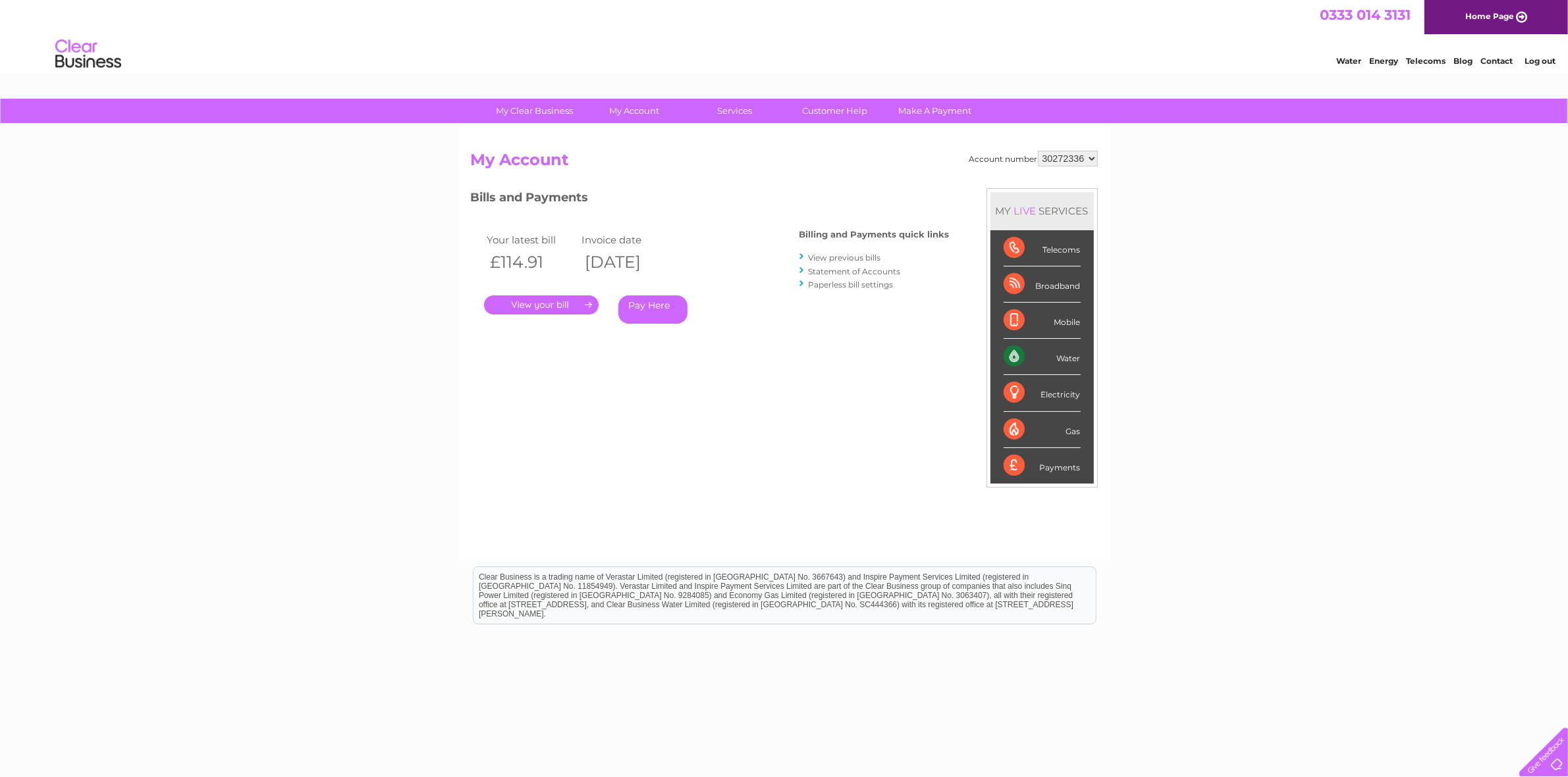
click at [847, 272] on link "Statement of Accounts" at bounding box center [854, 271] width 92 height 9
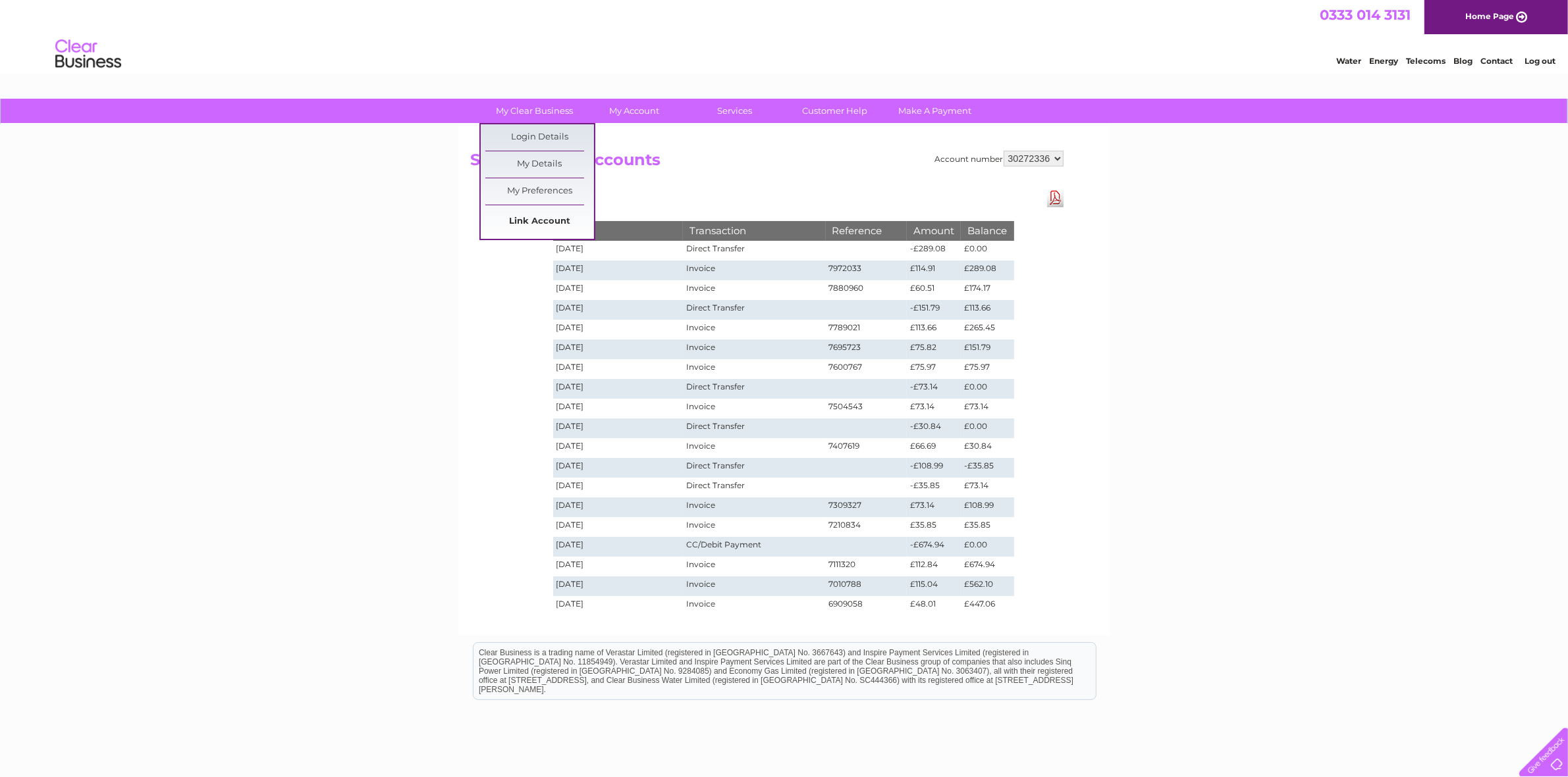
click at [541, 217] on link "Link Account" at bounding box center [539, 222] width 109 height 26
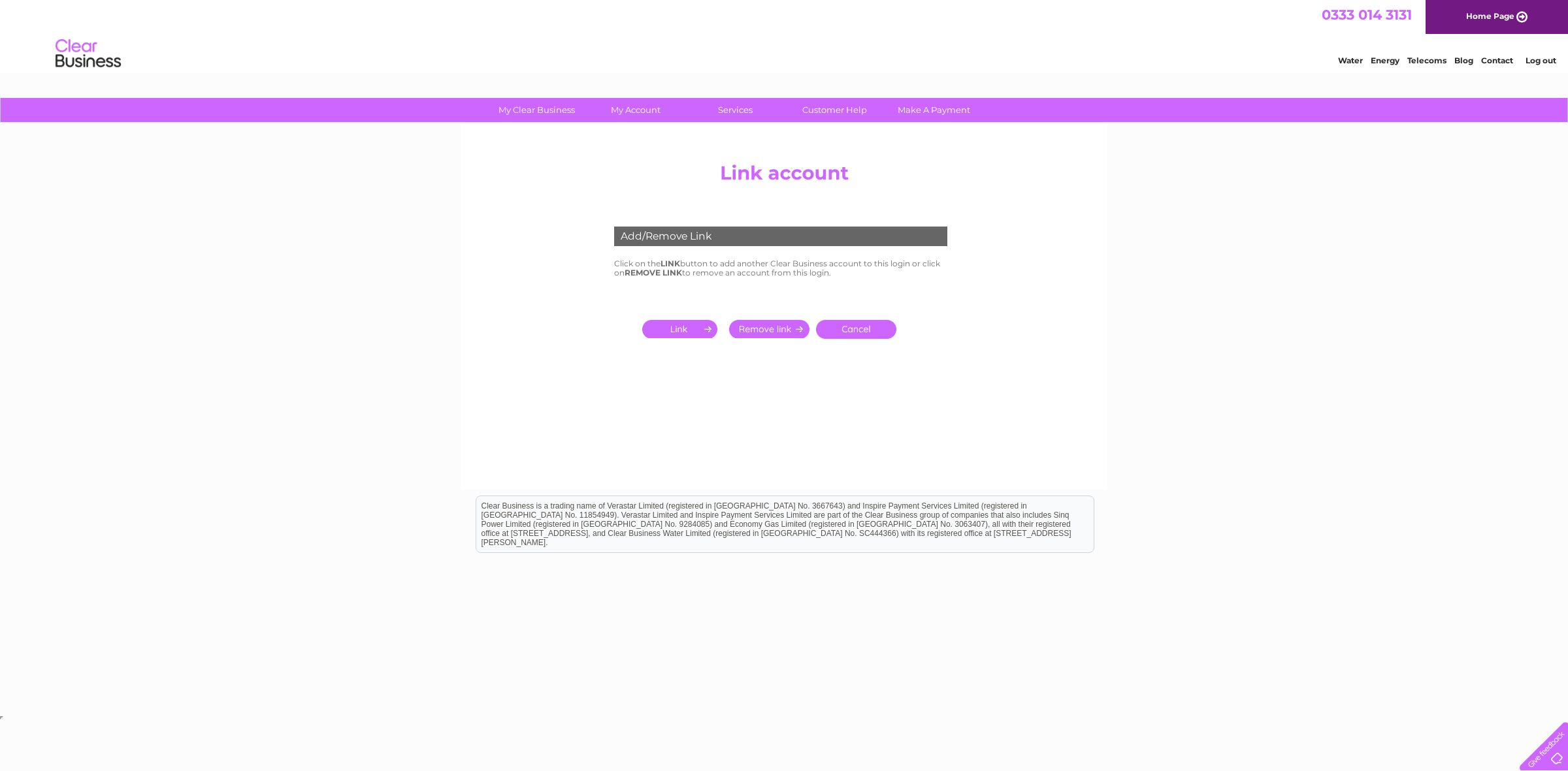
click at [838, 328] on link "Cancel" at bounding box center [857, 329] width 81 height 19
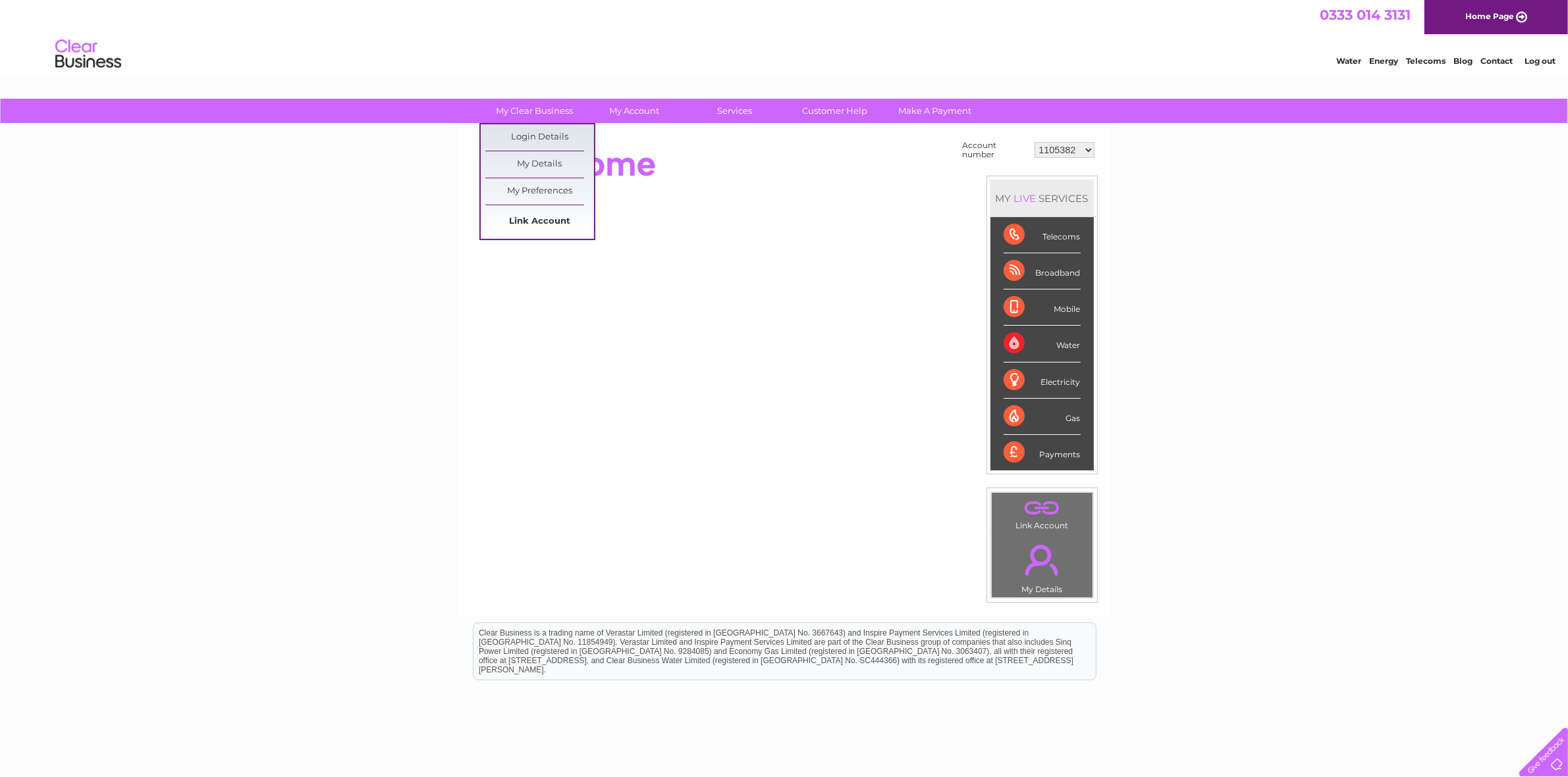
click at [535, 217] on link "Link Account" at bounding box center [539, 222] width 109 height 26
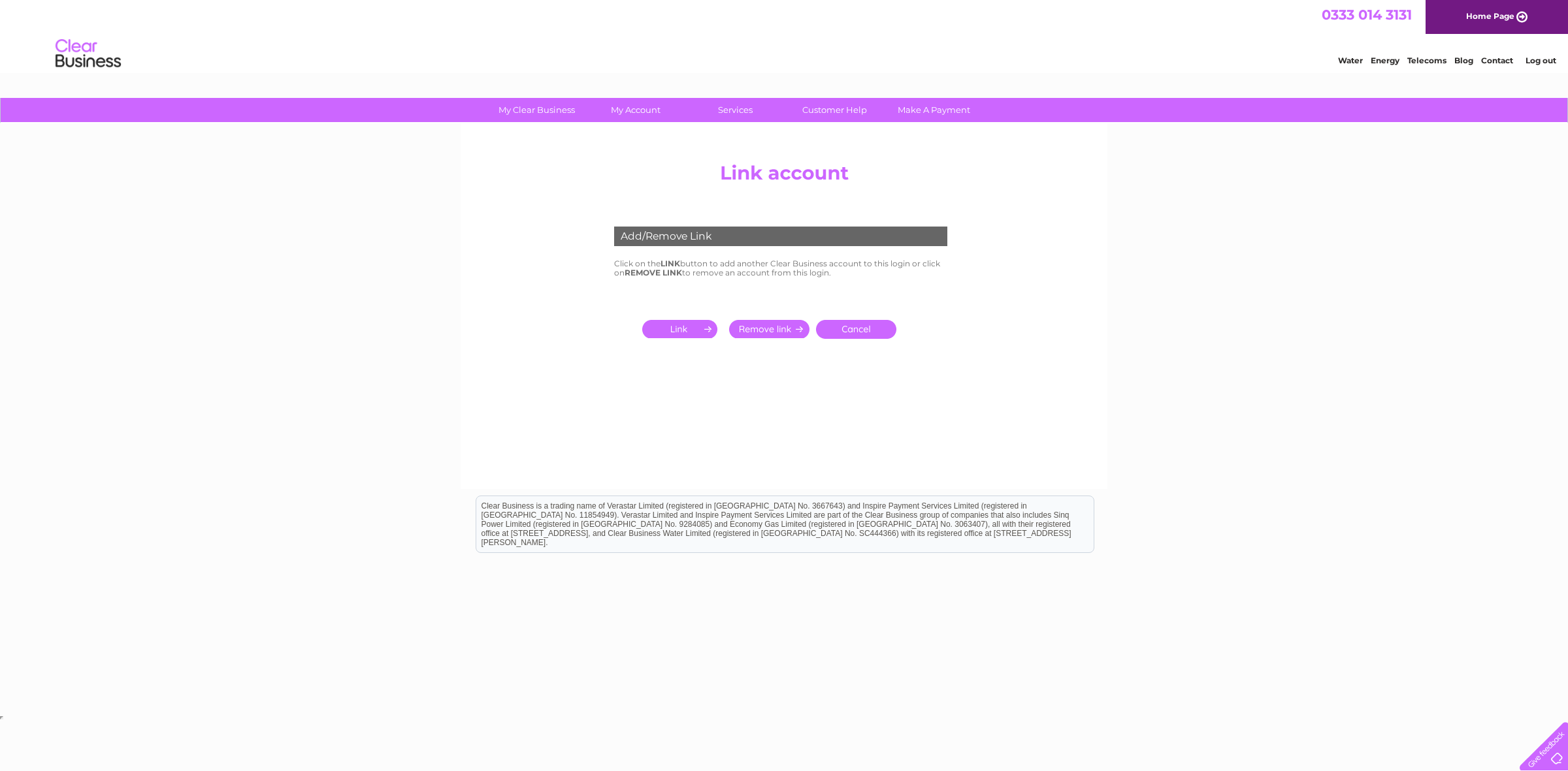
click at [787, 326] on input "submit" at bounding box center [769, 328] width 81 height 18
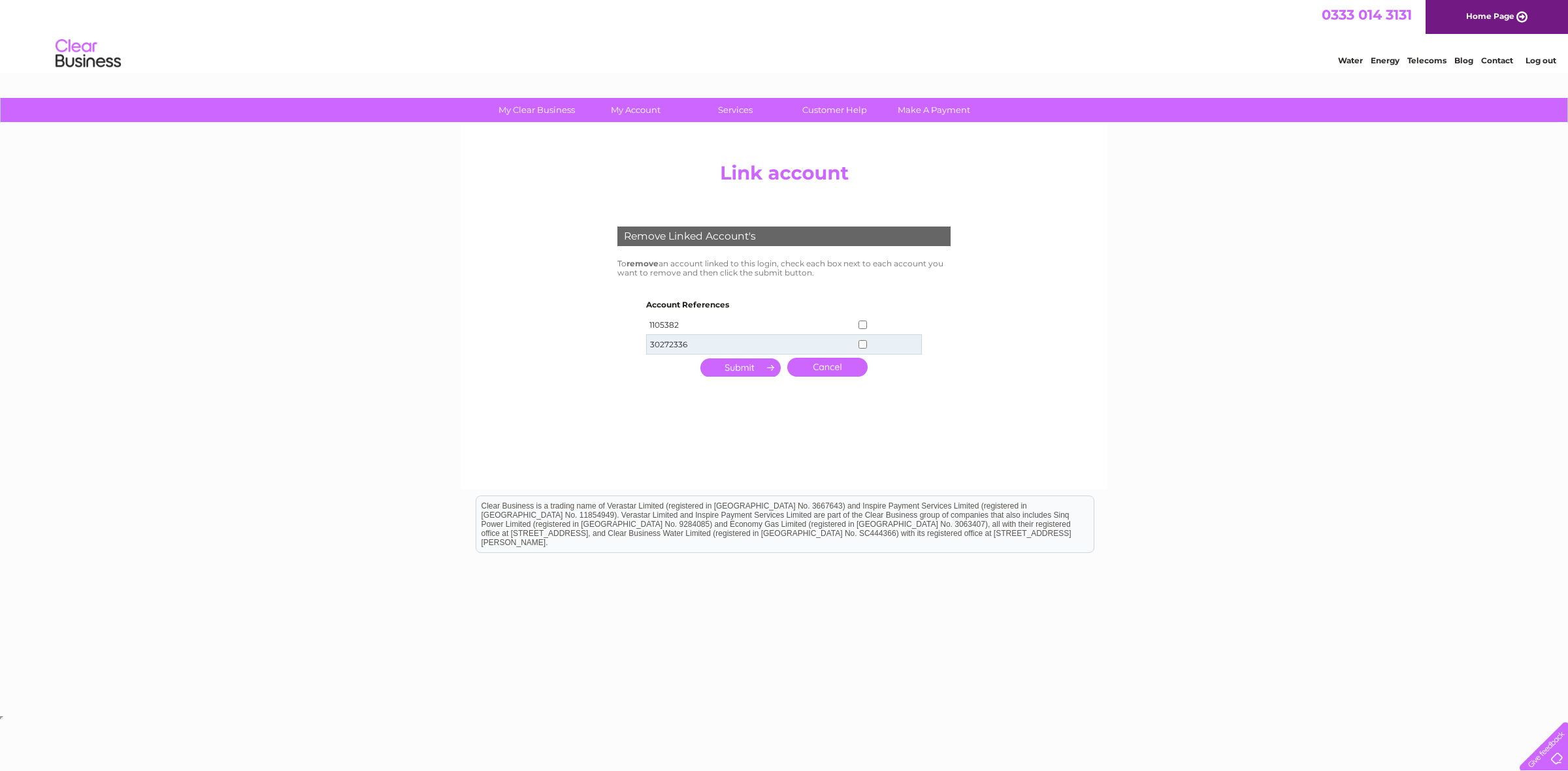
click at [860, 324] on input "checkbox" at bounding box center [862, 325] width 8 height 8
checkbox input "true"
click at [763, 365] on input "submit" at bounding box center [740, 367] width 81 height 18
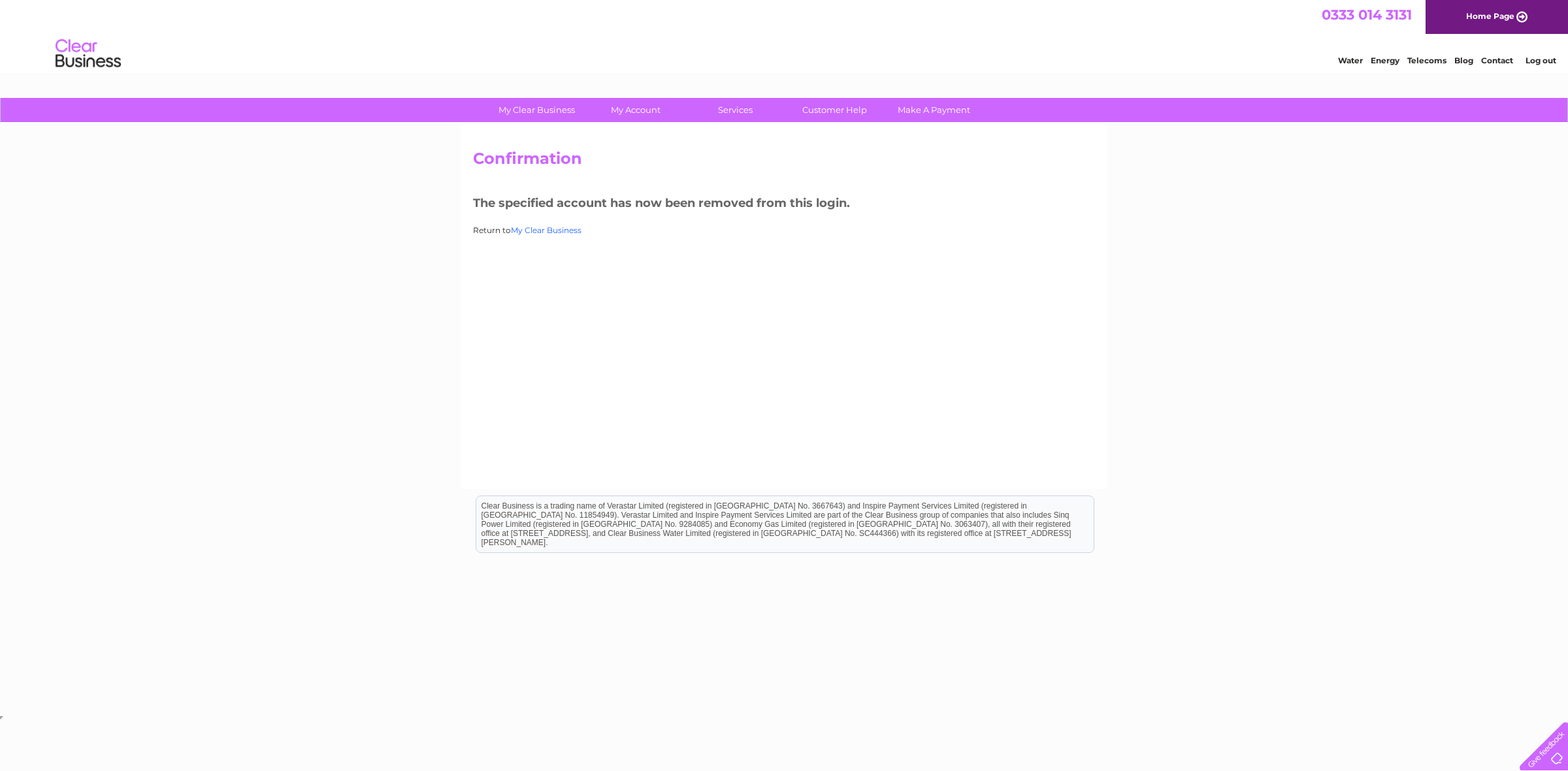
click at [563, 227] on link "My Clear Business" at bounding box center [545, 230] width 70 height 9
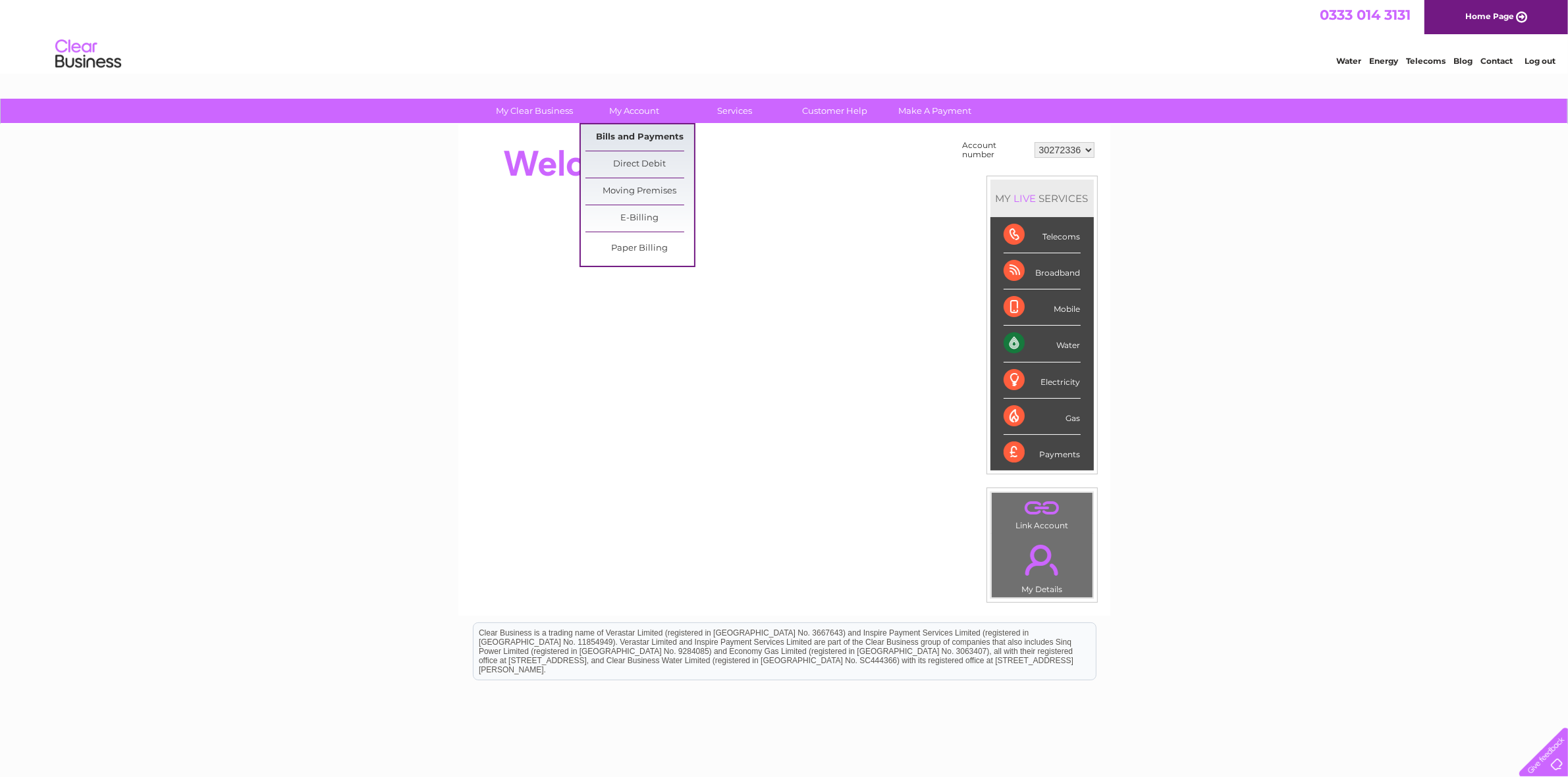
click at [616, 130] on link "Bills and Payments" at bounding box center [639, 138] width 109 height 26
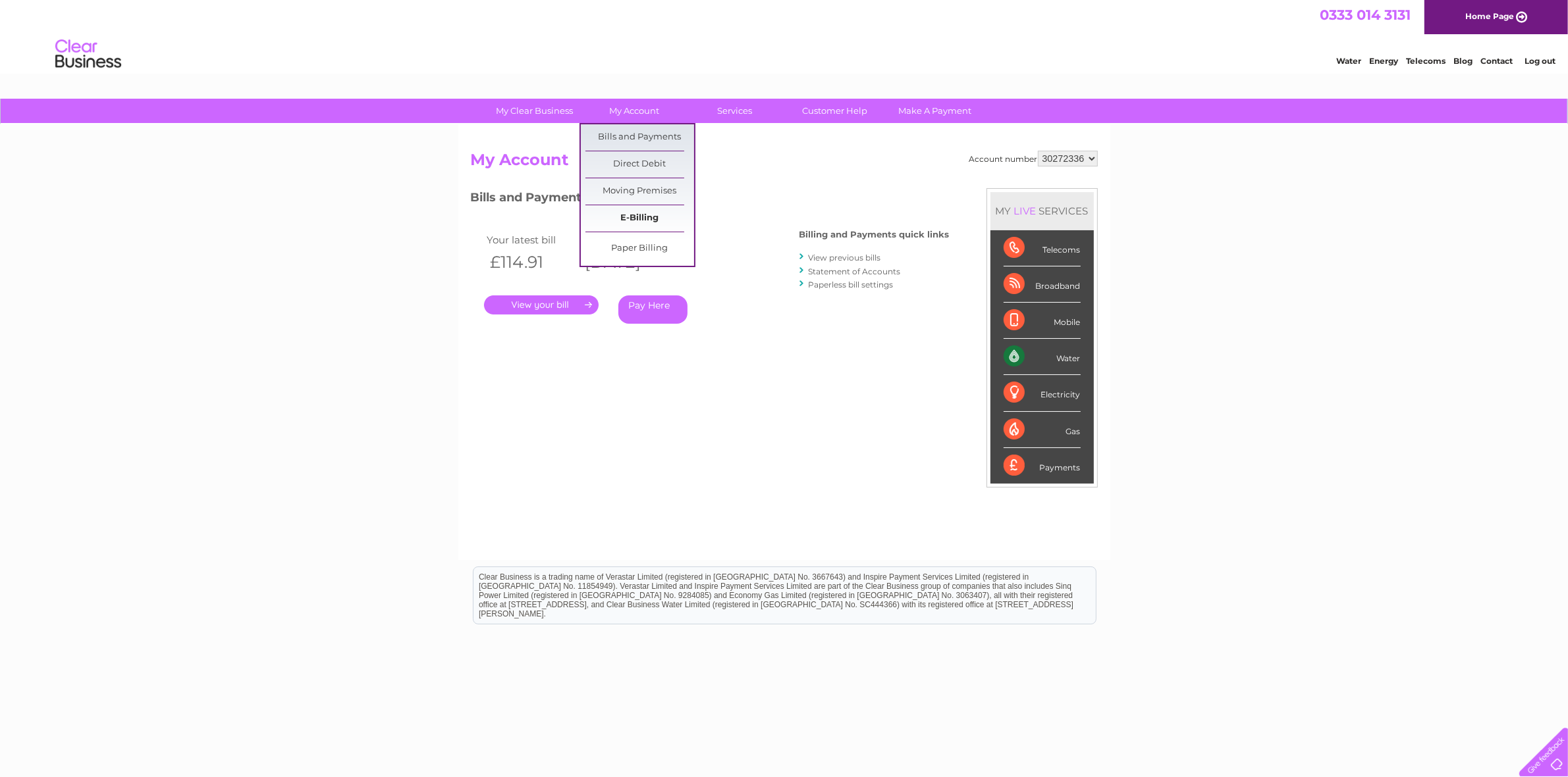
click at [639, 213] on link "E-Billing" at bounding box center [639, 218] width 109 height 26
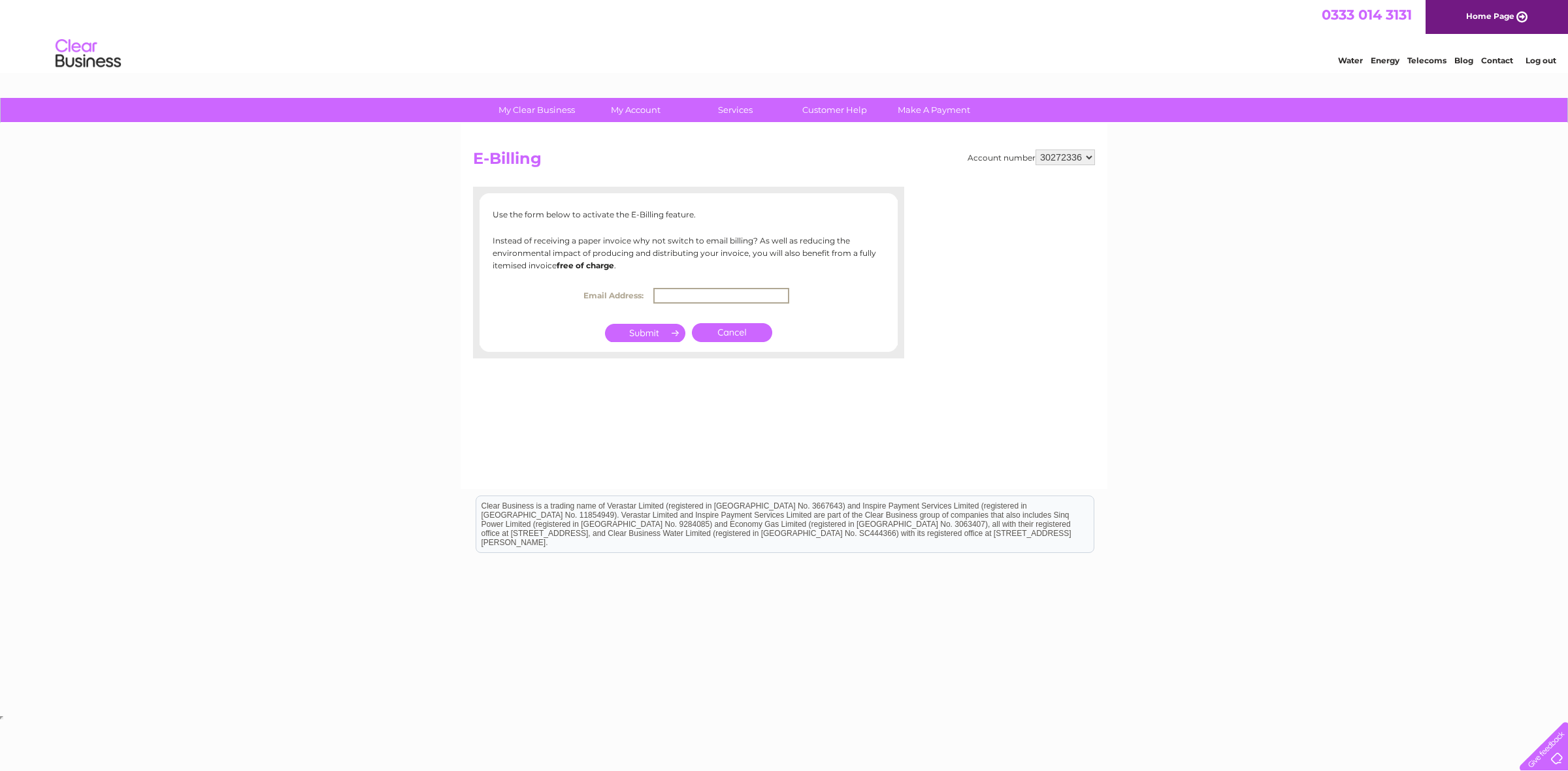
click at [720, 295] on input "text" at bounding box center [721, 295] width 136 height 16
type input "f"
type input "charismablinds@hotmail.co.uk"
click at [661, 326] on input "submit" at bounding box center [646, 331] width 81 height 18
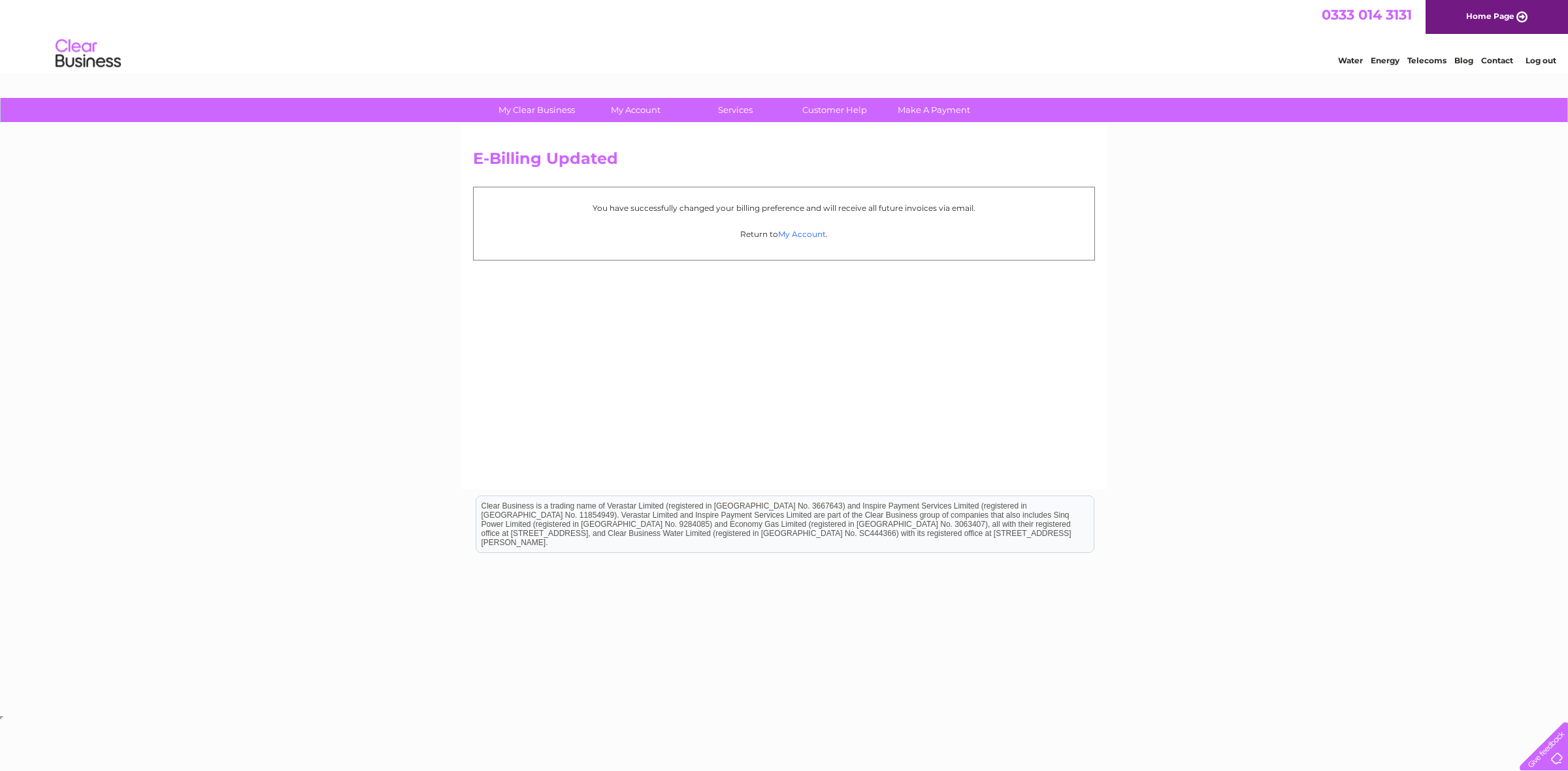
click at [805, 234] on link "My Account" at bounding box center [801, 234] width 48 height 9
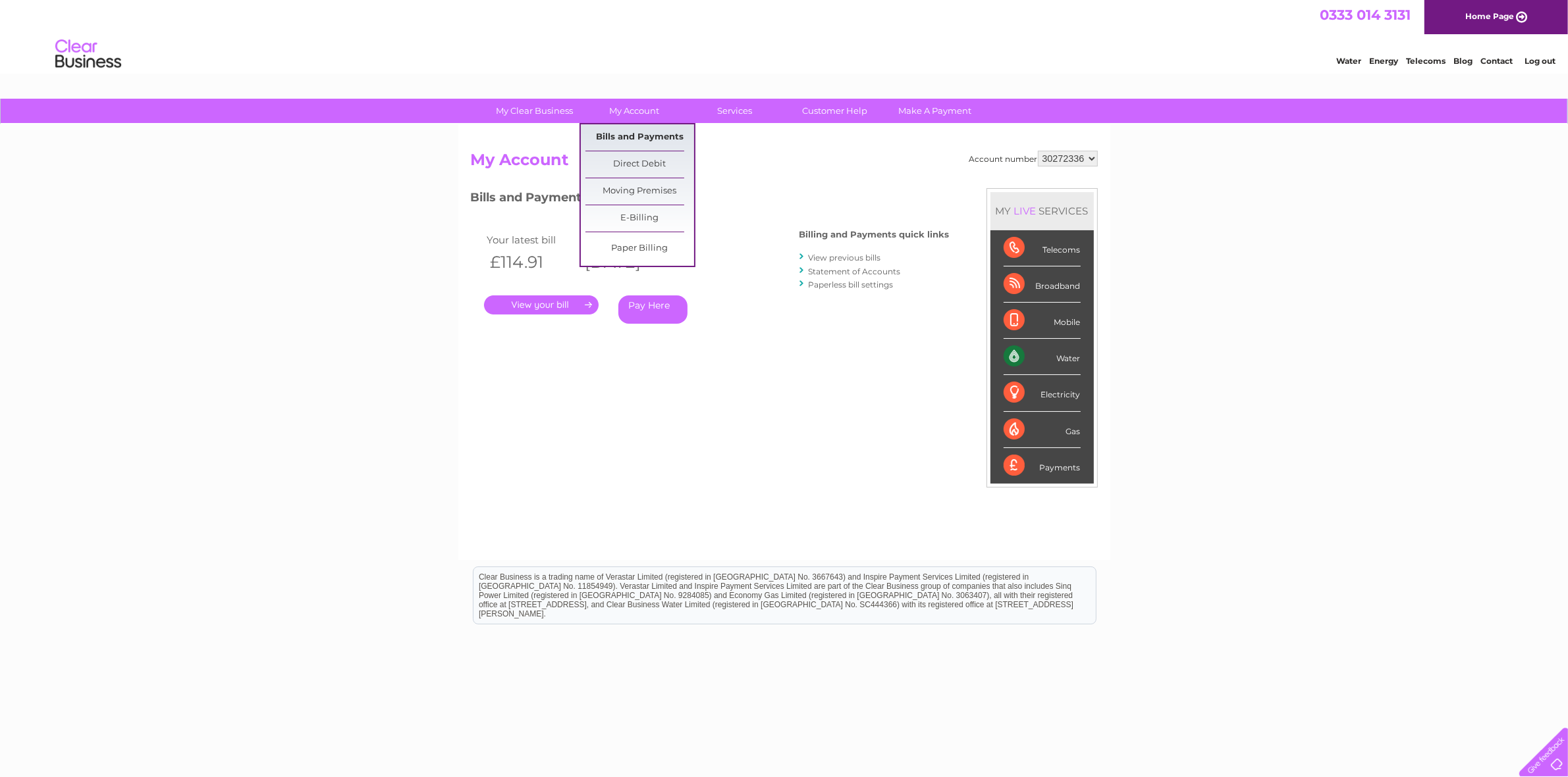
click at [636, 133] on link "Bills and Payments" at bounding box center [639, 138] width 109 height 26
click at [646, 136] on link "Bills and Payments" at bounding box center [639, 138] width 109 height 26
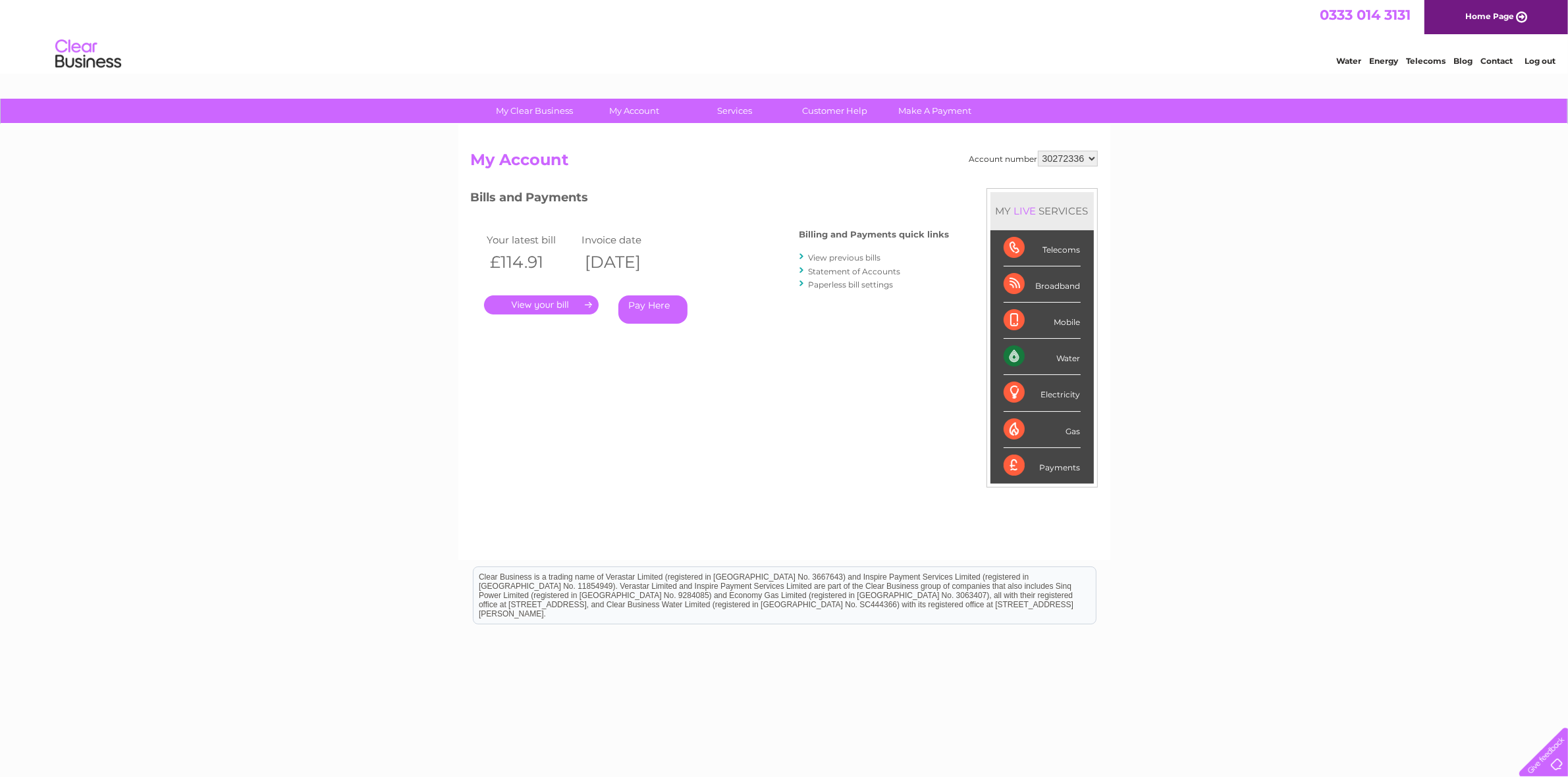
click at [856, 270] on link "Statement of Accounts" at bounding box center [854, 271] width 92 height 9
